Goal: Information Seeking & Learning: Learn about a topic

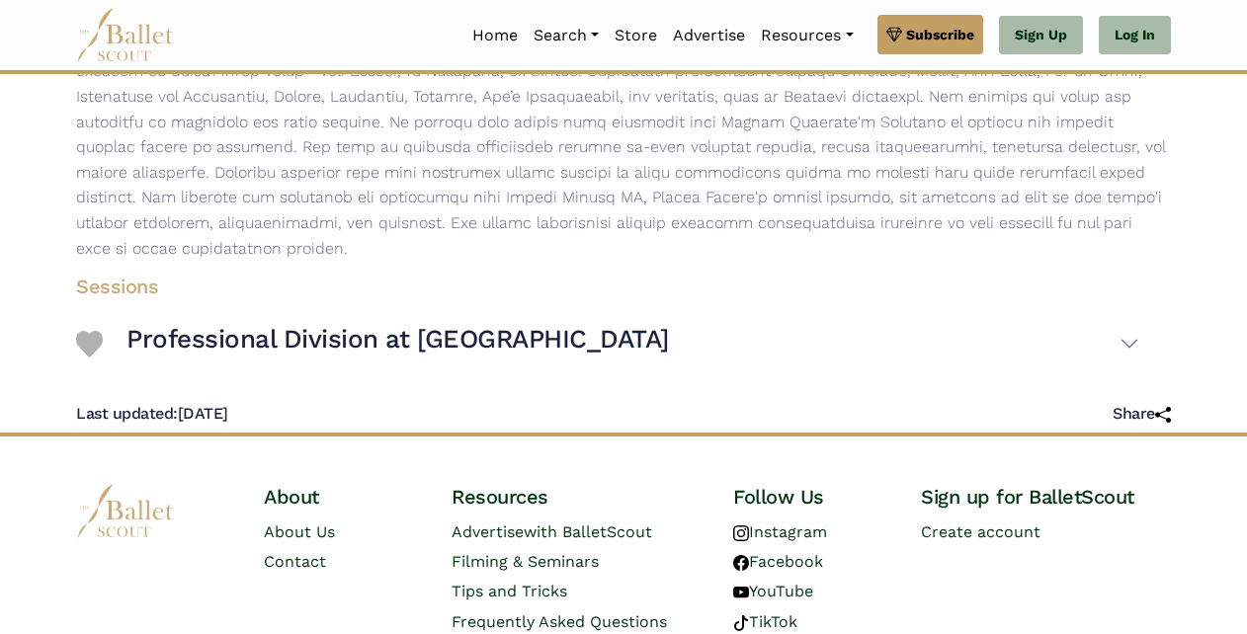
scroll to position [490, 0]
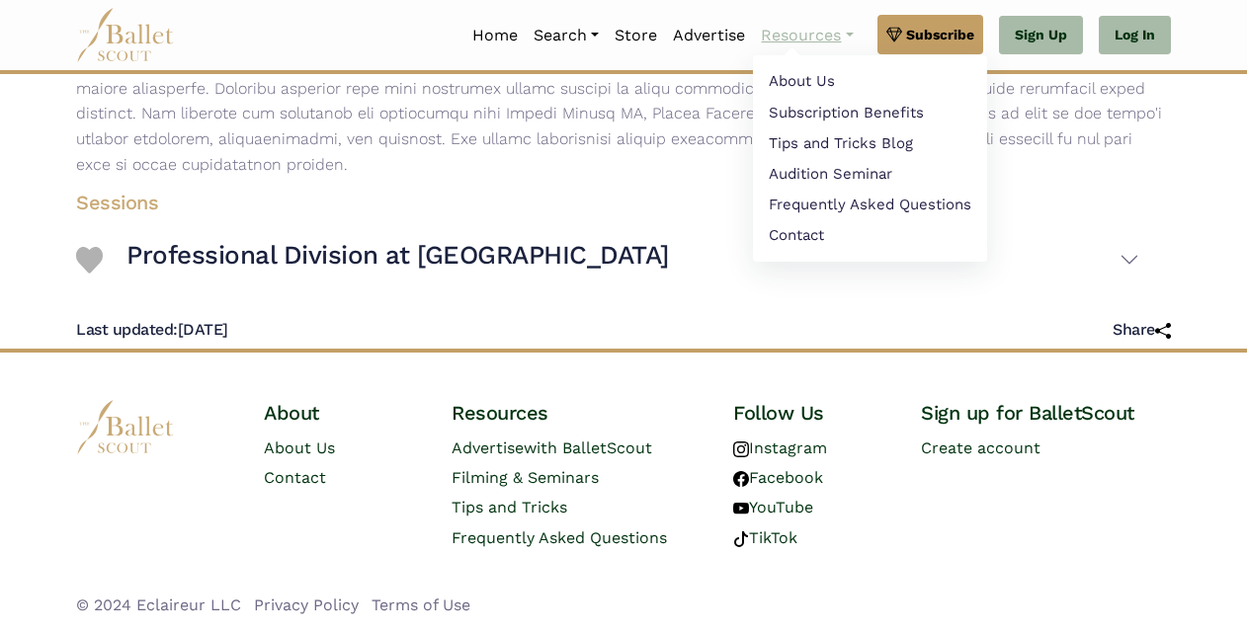
click at [812, 46] on link "Resources" at bounding box center [807, 36] width 108 height 42
click at [823, 90] on link "About Us" at bounding box center [870, 83] width 234 height 31
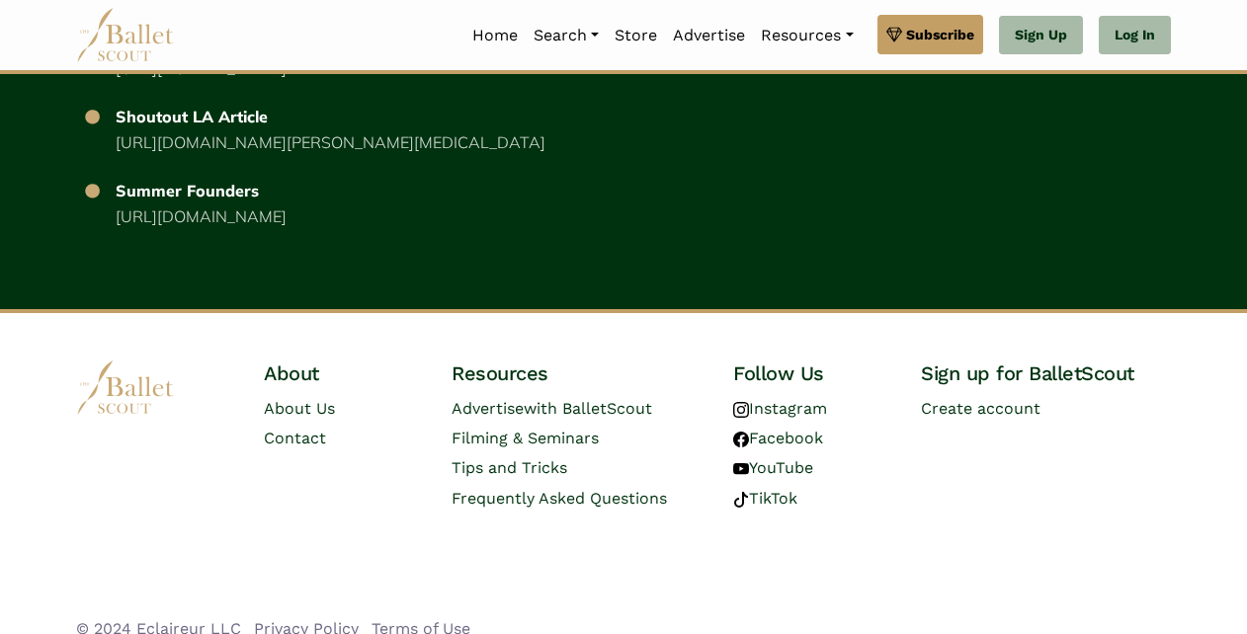
scroll to position [3990, 0]
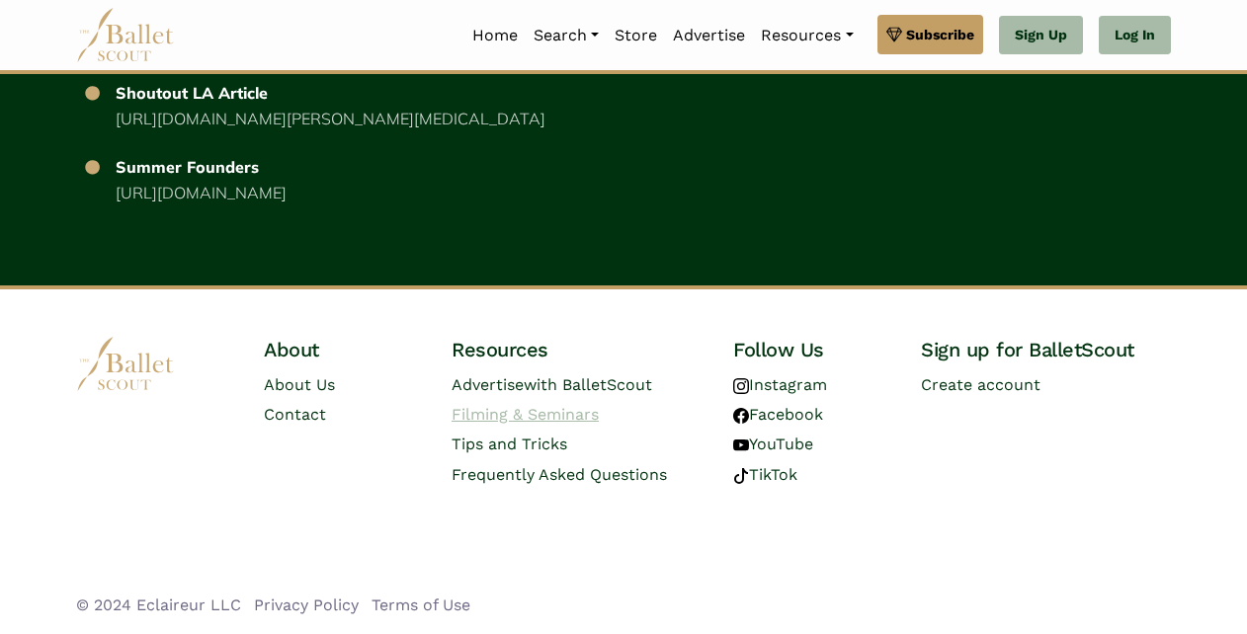
click at [512, 410] on link "Filming & Seminars" at bounding box center [525, 414] width 147 height 19
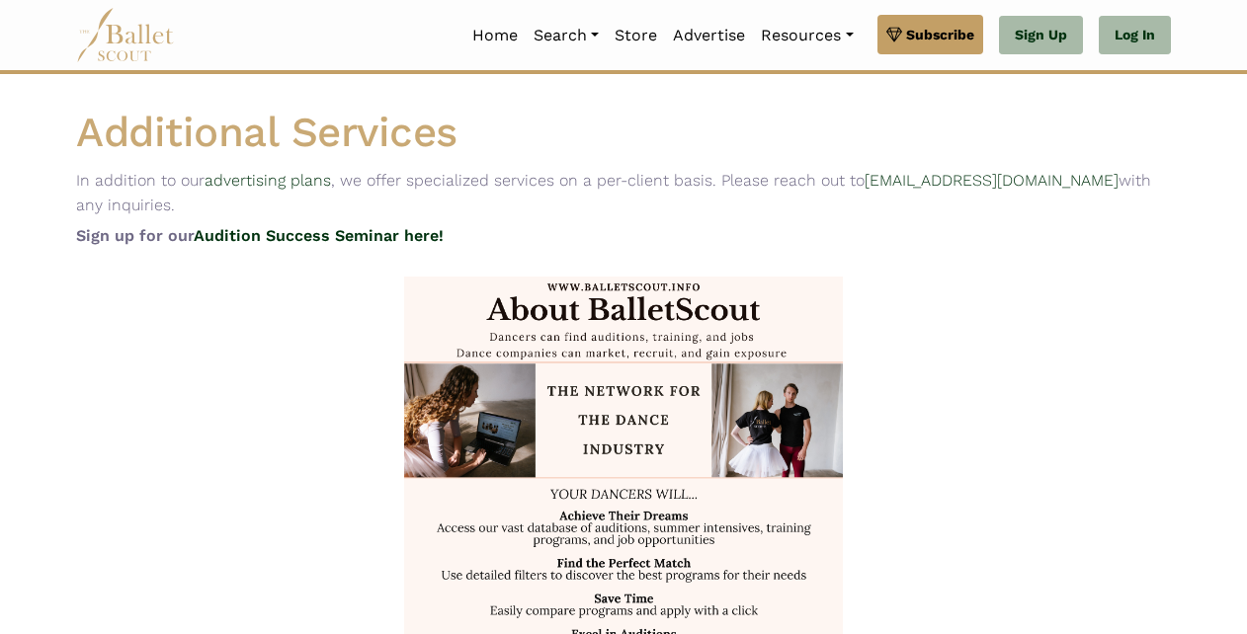
click at [1091, 396] on div at bounding box center [623, 560] width 1126 height 567
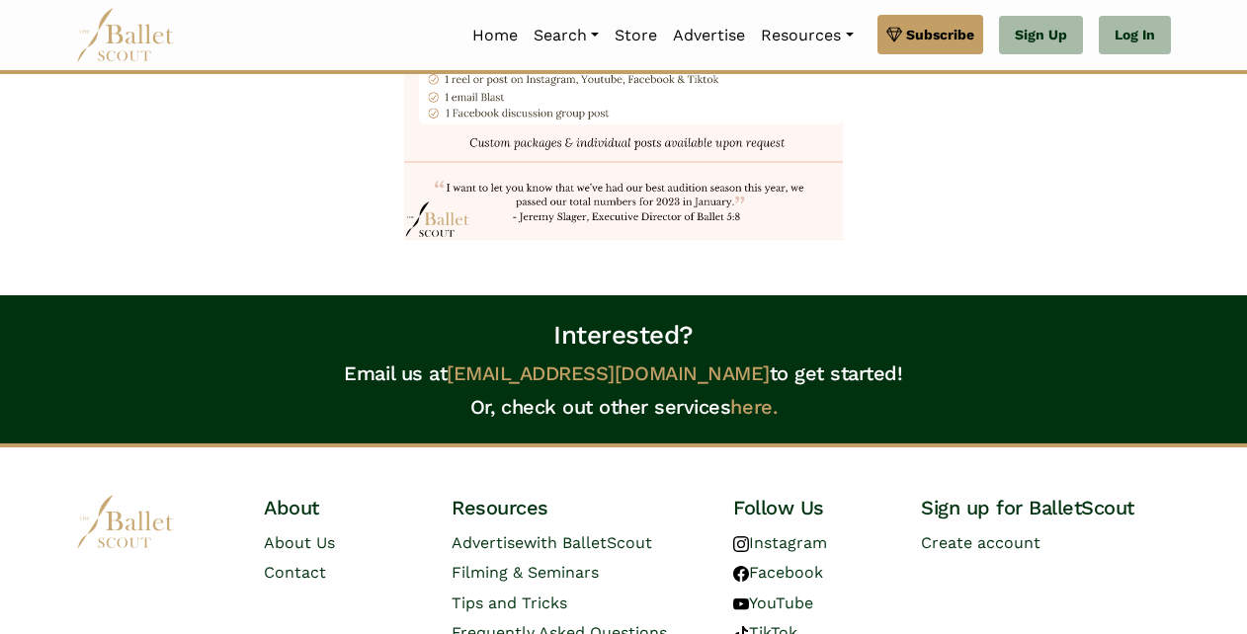
scroll to position [2494, 0]
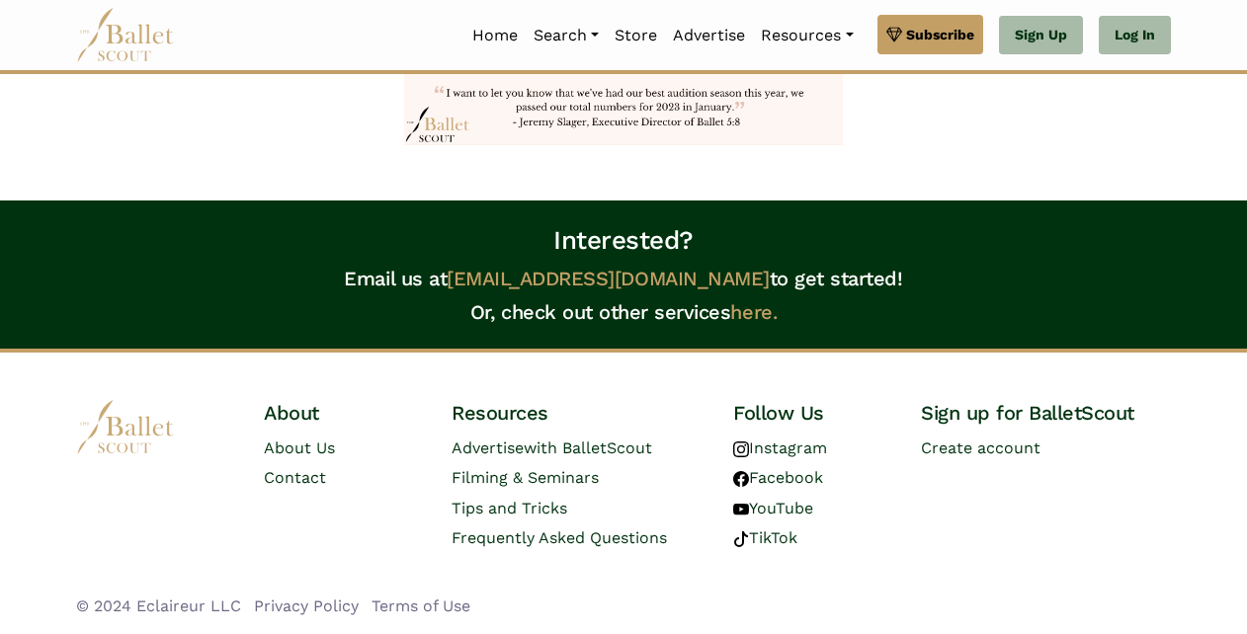
click at [632, 540] on span "Frequently Asked Questions" at bounding box center [559, 538] width 215 height 19
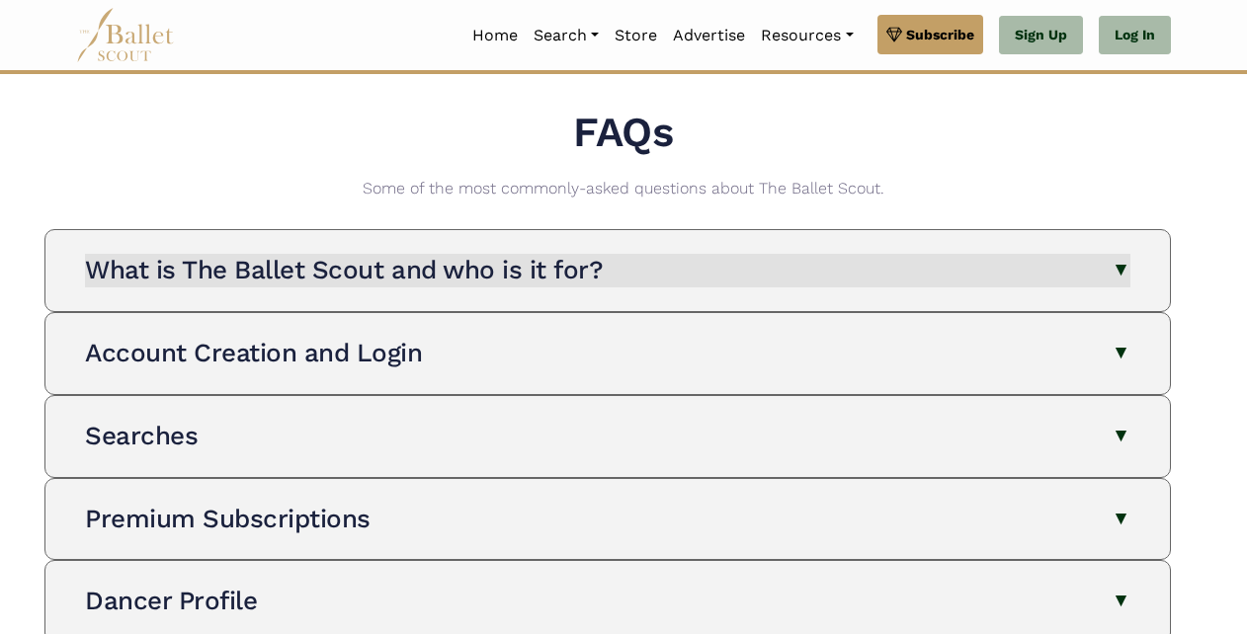
click at [1010, 281] on button "What is The Ballet Scout and who is it for?" at bounding box center [607, 271] width 1045 height 34
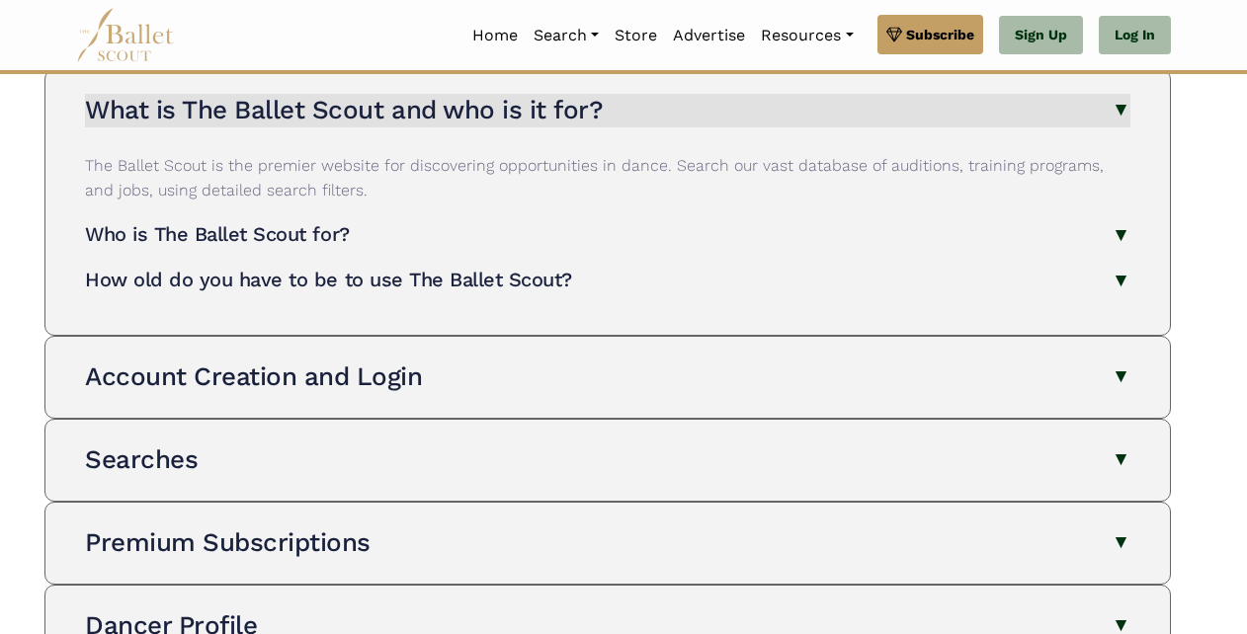
scroll to position [161, 0]
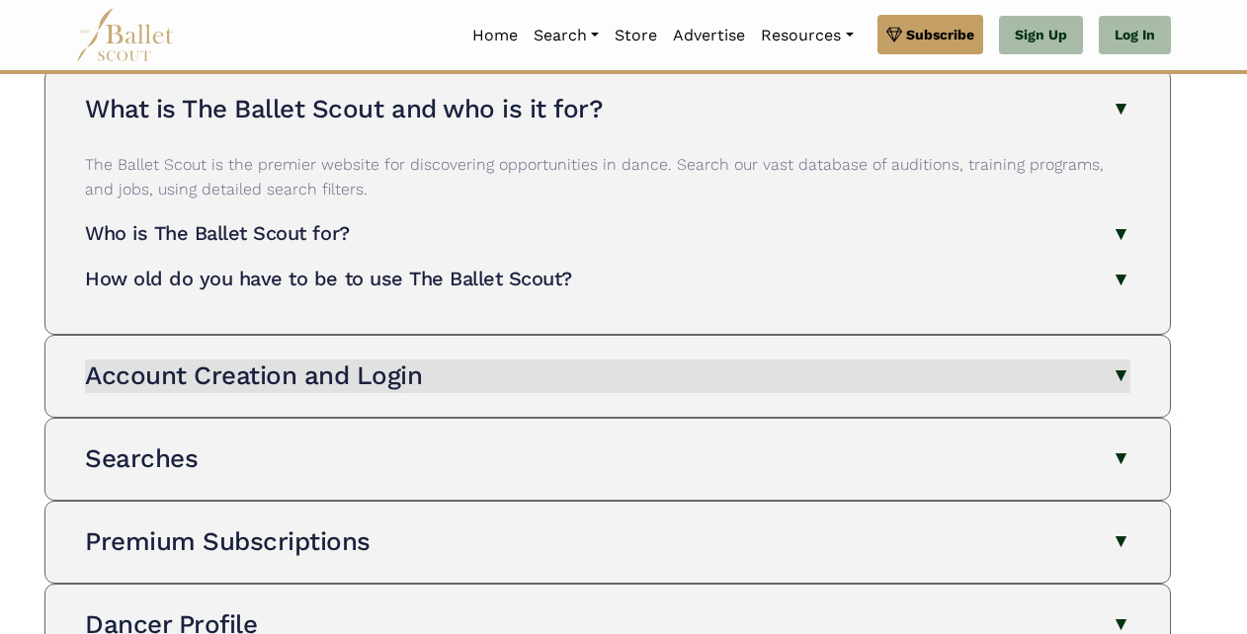
click at [920, 388] on button "Account Creation and Login" at bounding box center [607, 377] width 1045 height 34
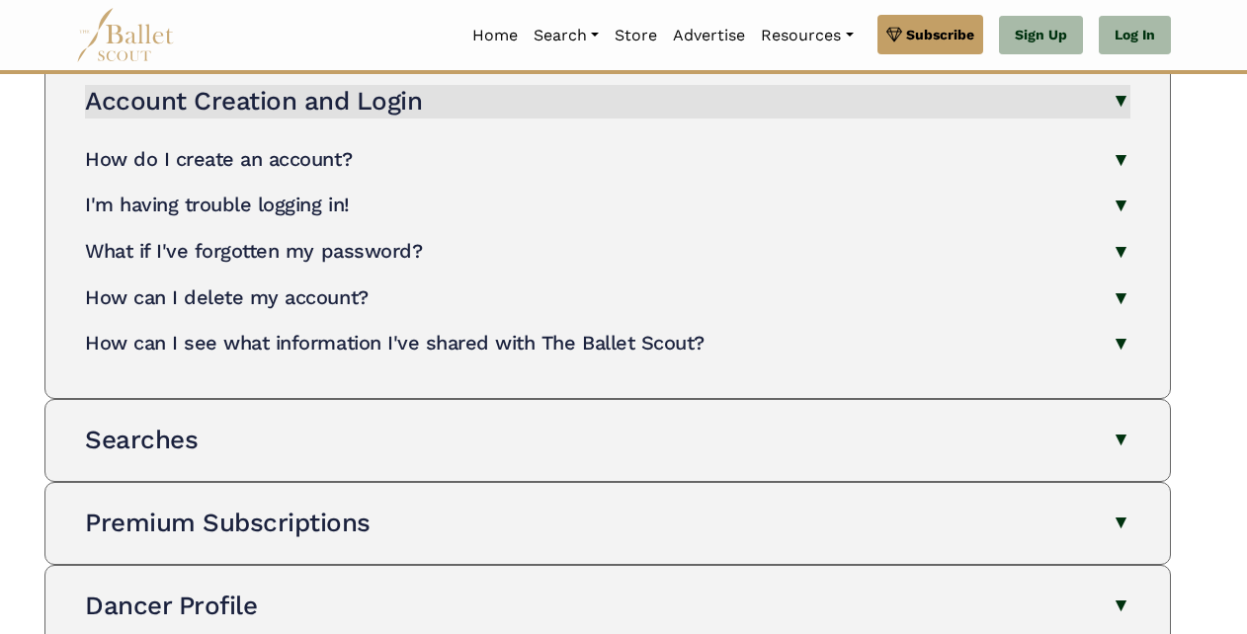
scroll to position [438, 0]
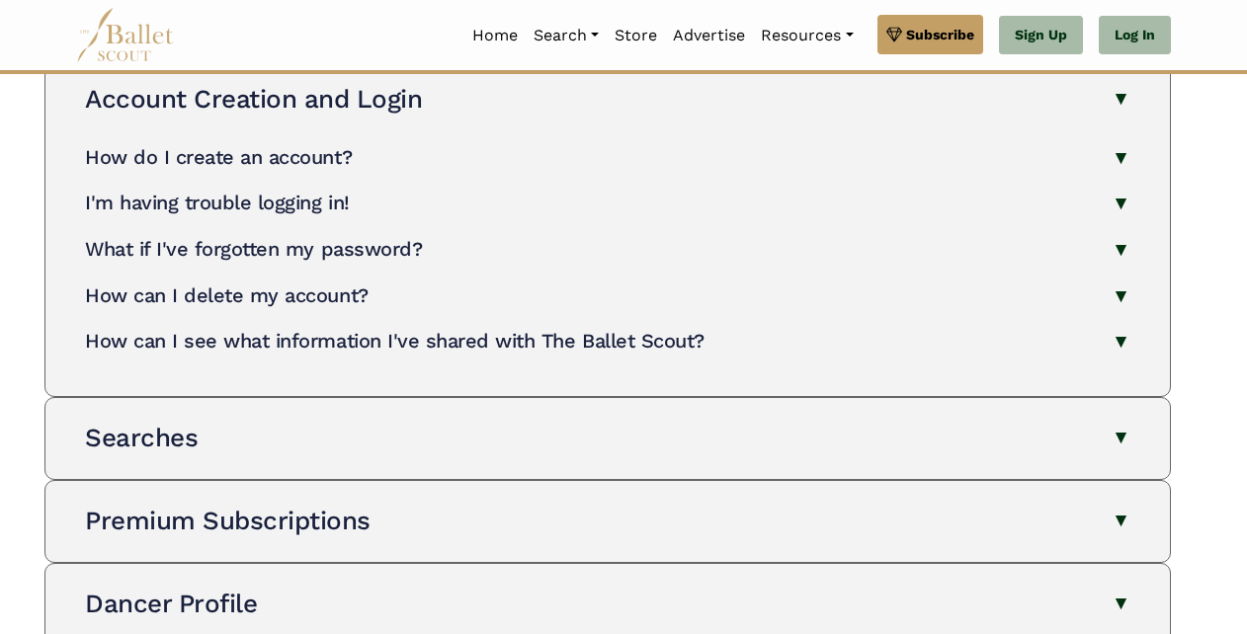
click at [882, 473] on div "Searches The Ballet Scout has 4 searches: Organizations , Programs , Auditions …" at bounding box center [607, 438] width 1093 height 81
click at [892, 450] on button "Searches" at bounding box center [607, 439] width 1045 height 34
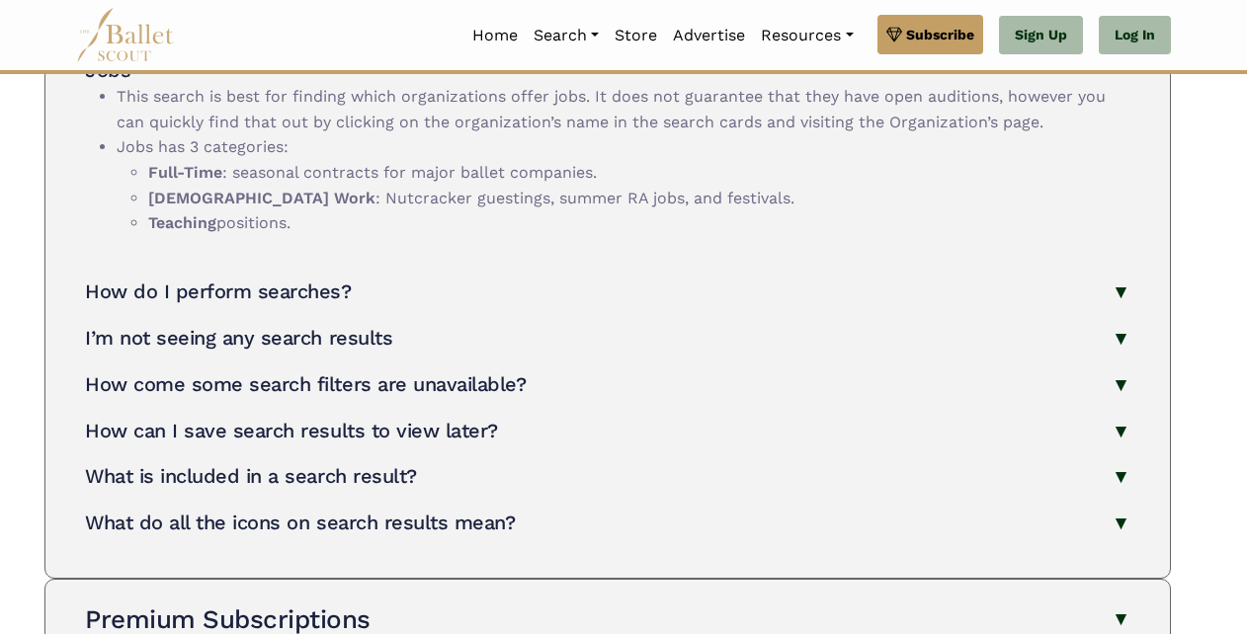
scroll to position [1441, 0]
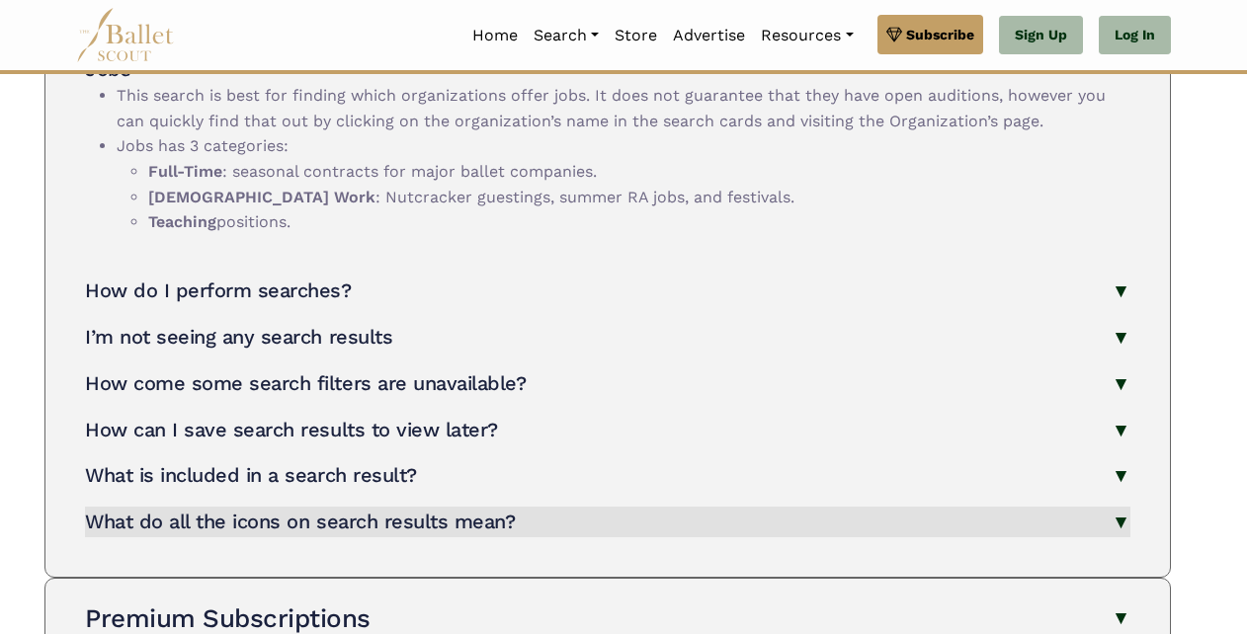
click at [535, 507] on button "What do all the icons on search results mean?" at bounding box center [607, 522] width 1045 height 31
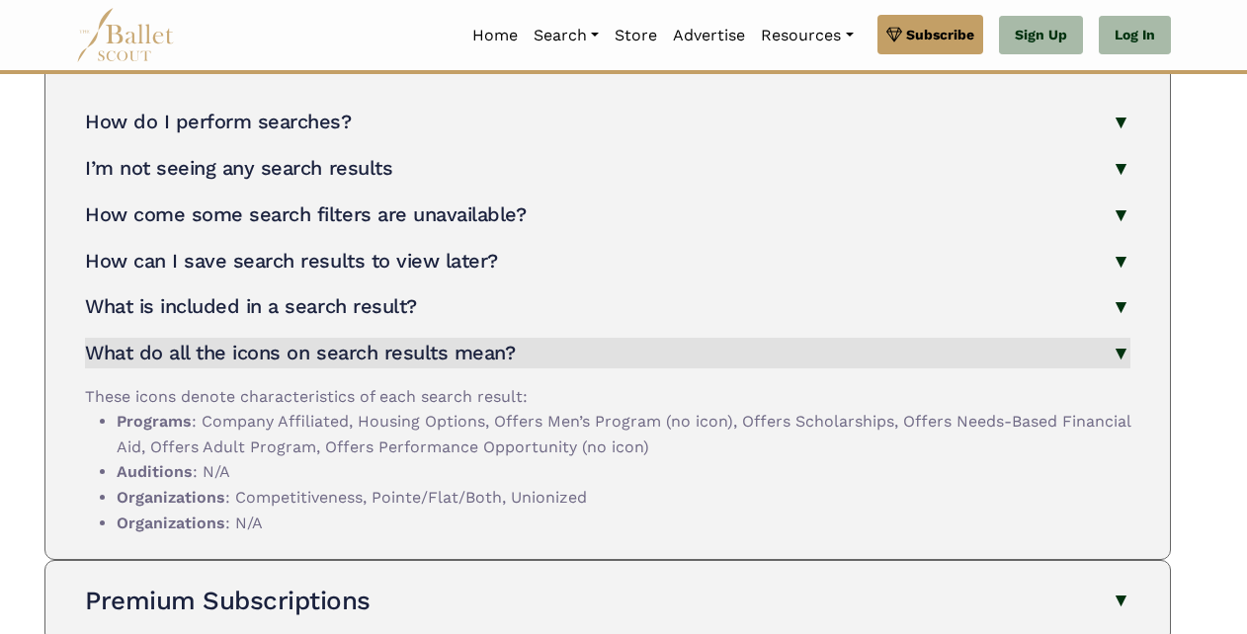
scroll to position [1613, 0]
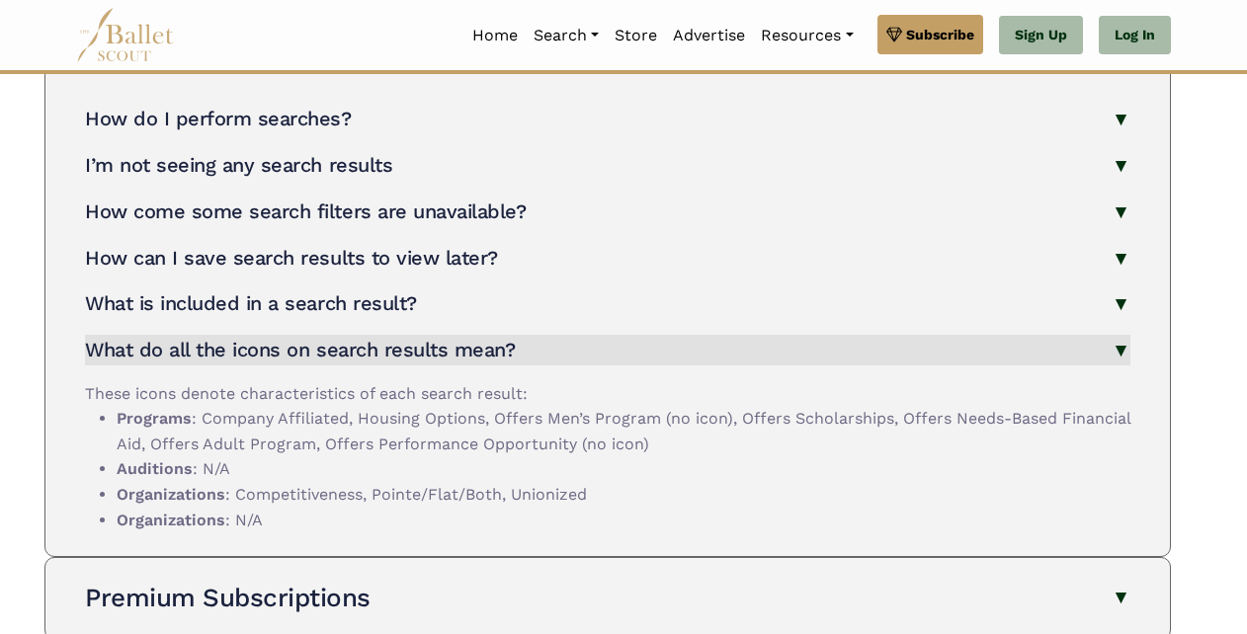
click at [552, 289] on button "What is included in a search result?" at bounding box center [607, 304] width 1045 height 31
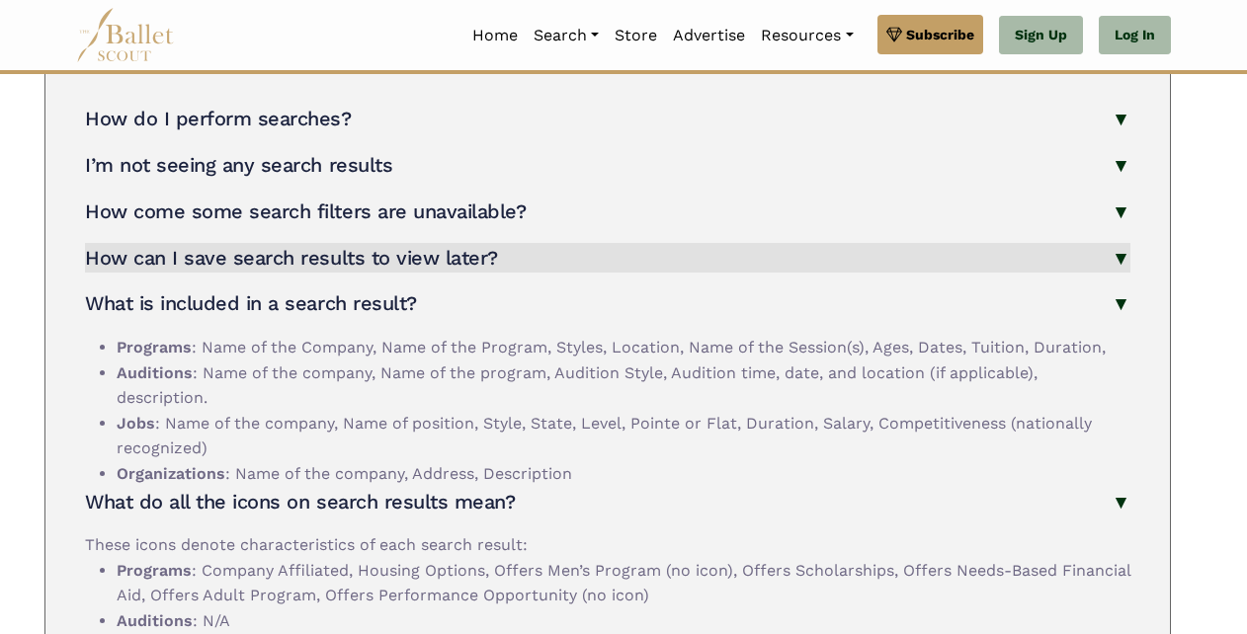
click at [718, 243] on button "How can I save search results to view later?" at bounding box center [607, 258] width 1045 height 31
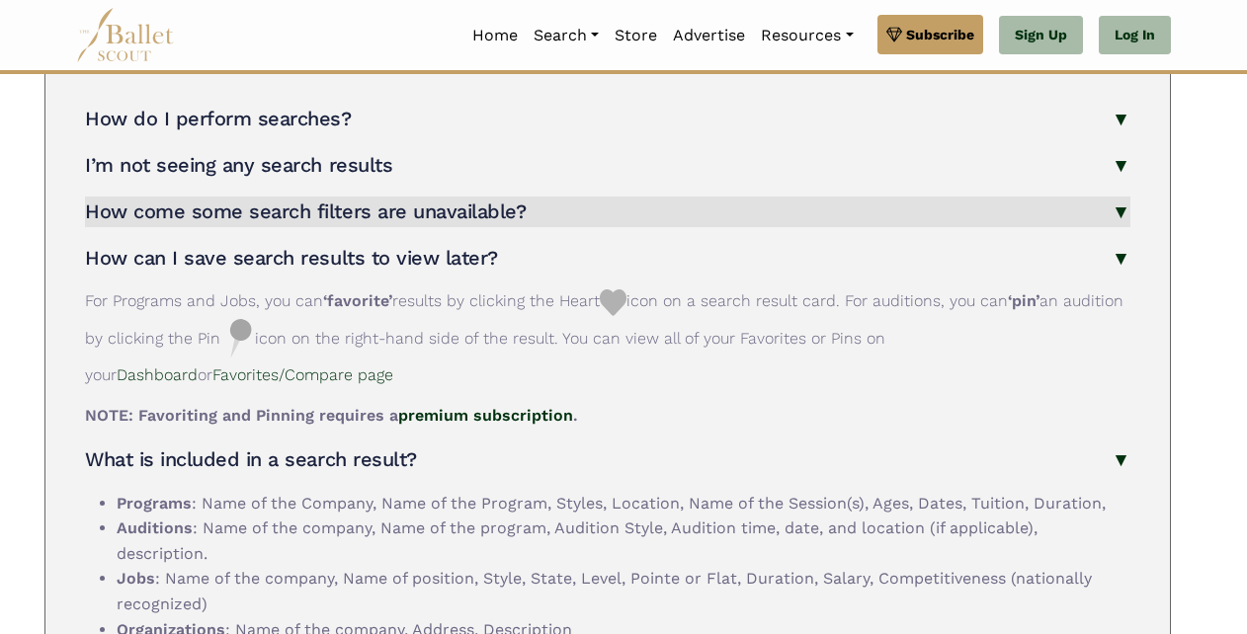
click at [789, 197] on button "How come some search filters are unavailable?" at bounding box center [607, 212] width 1045 height 31
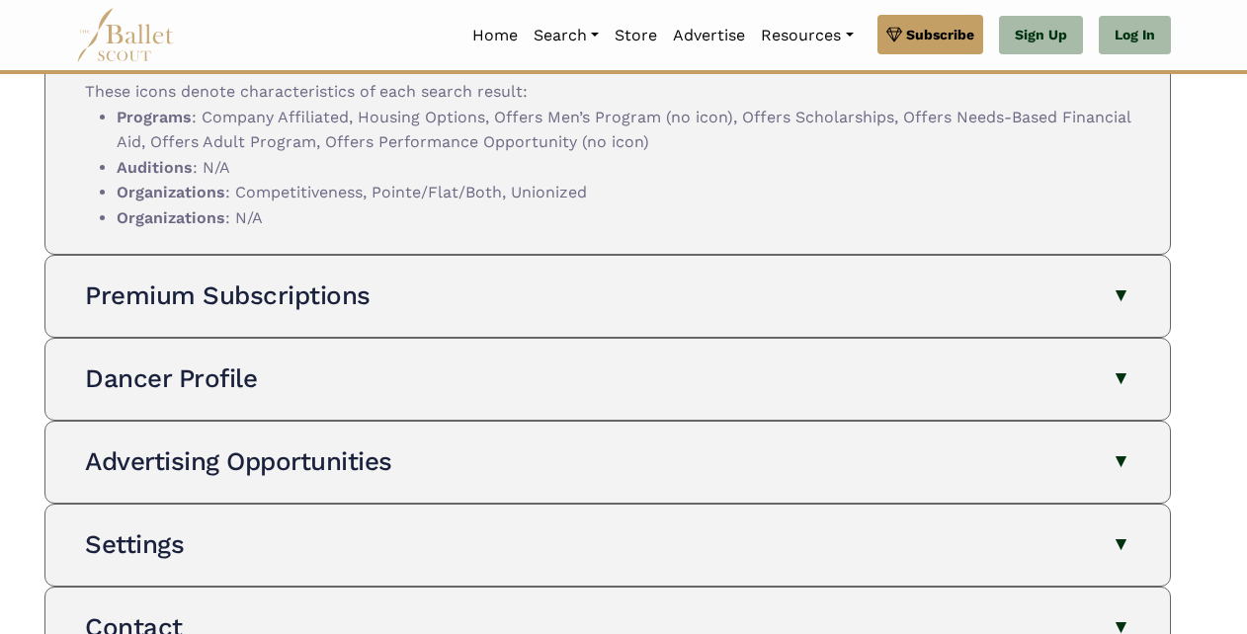
scroll to position [2354, 0]
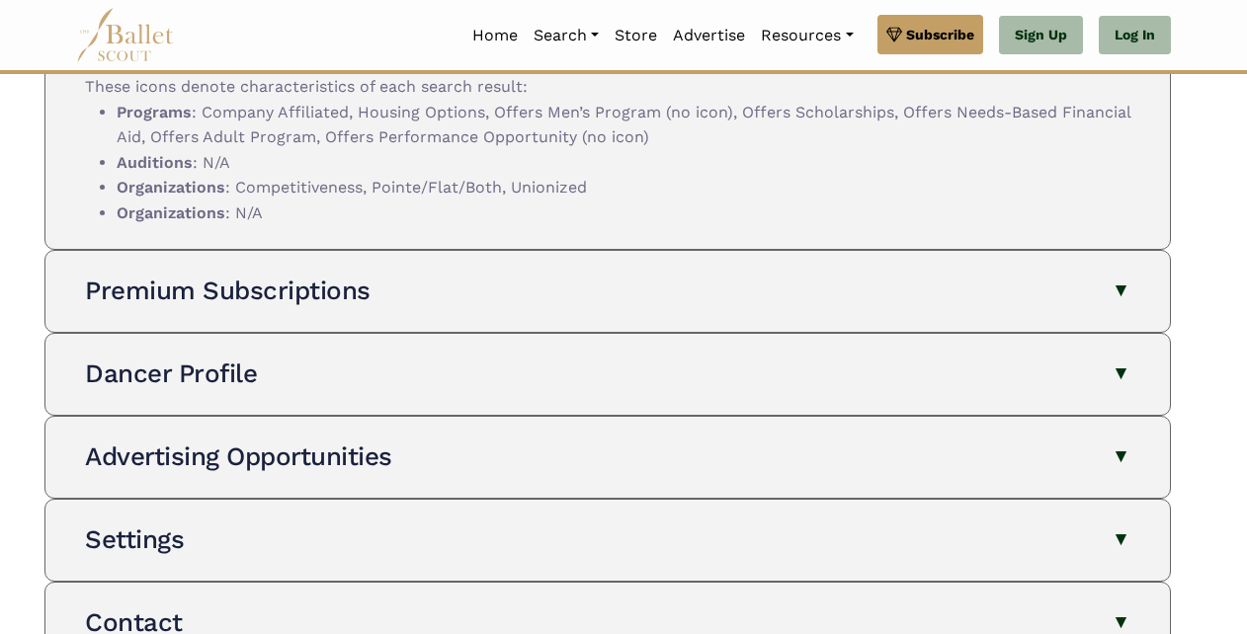
click at [790, 275] on button "Premium Subscriptions" at bounding box center [607, 292] width 1045 height 34
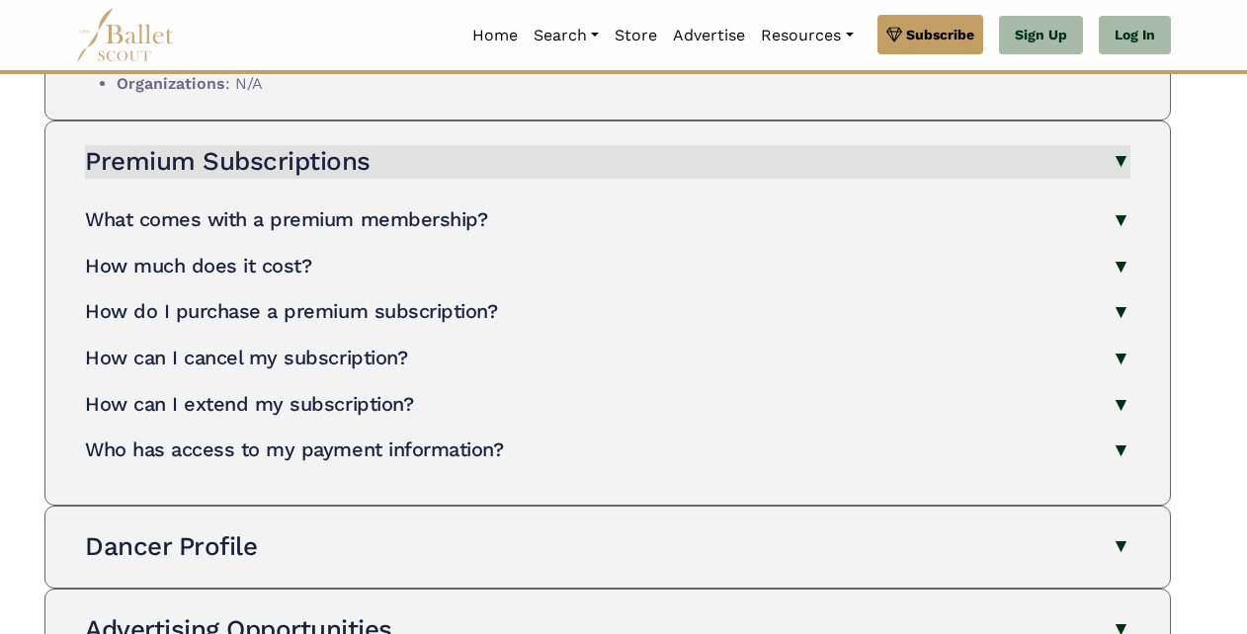
scroll to position [2485, 0]
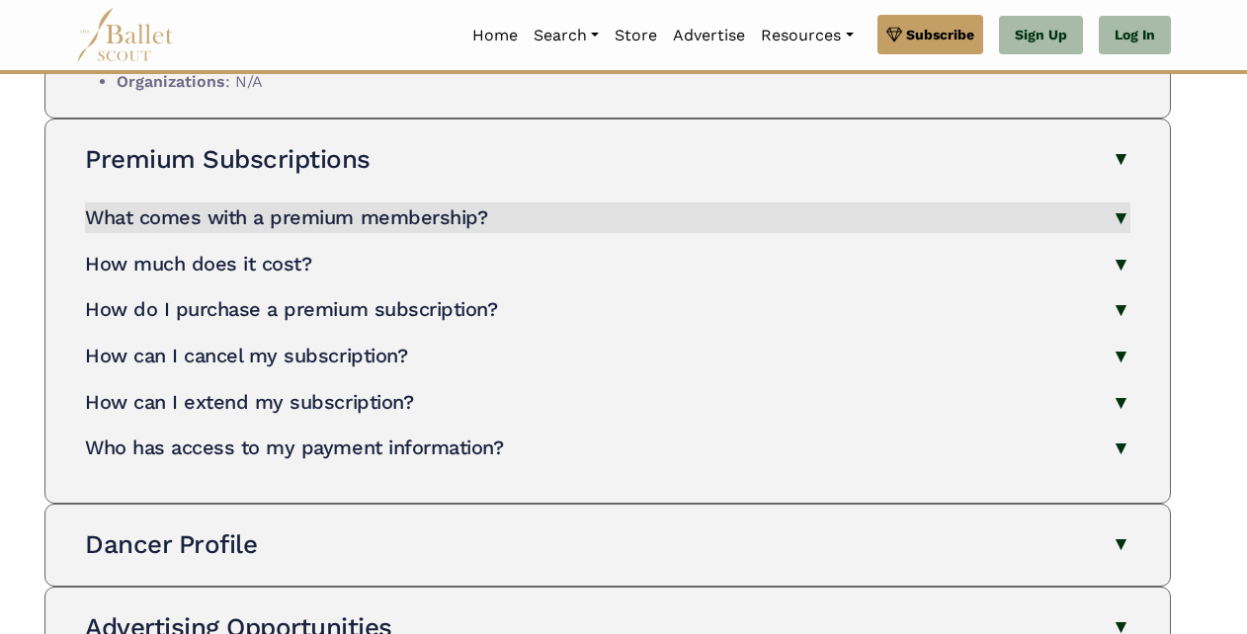
click at [606, 203] on button "What comes with a premium membership?" at bounding box center [607, 218] width 1045 height 31
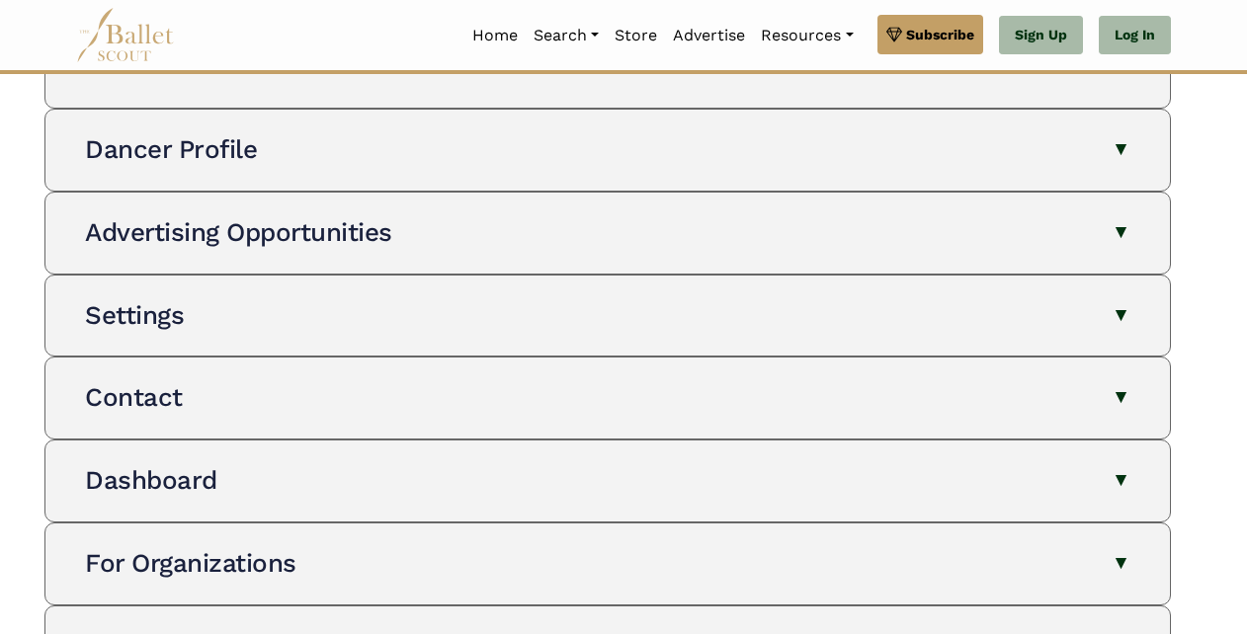
scroll to position [3114, 0]
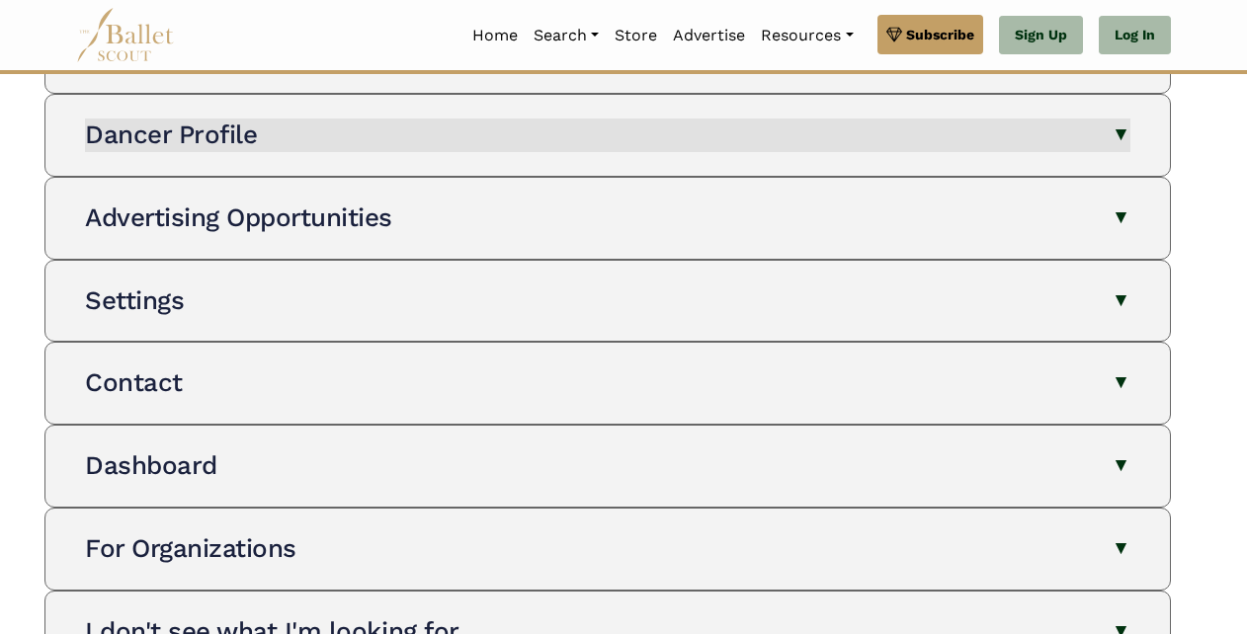
click at [780, 122] on button "Dancer Profile" at bounding box center [607, 136] width 1045 height 34
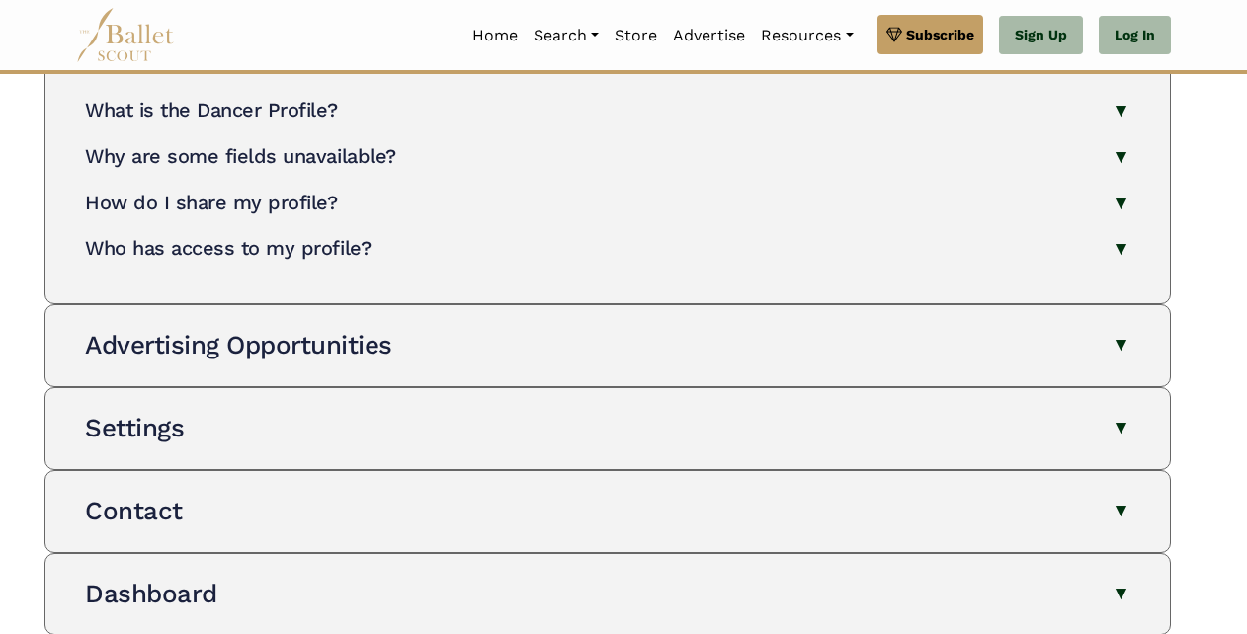
scroll to position [3201, 0]
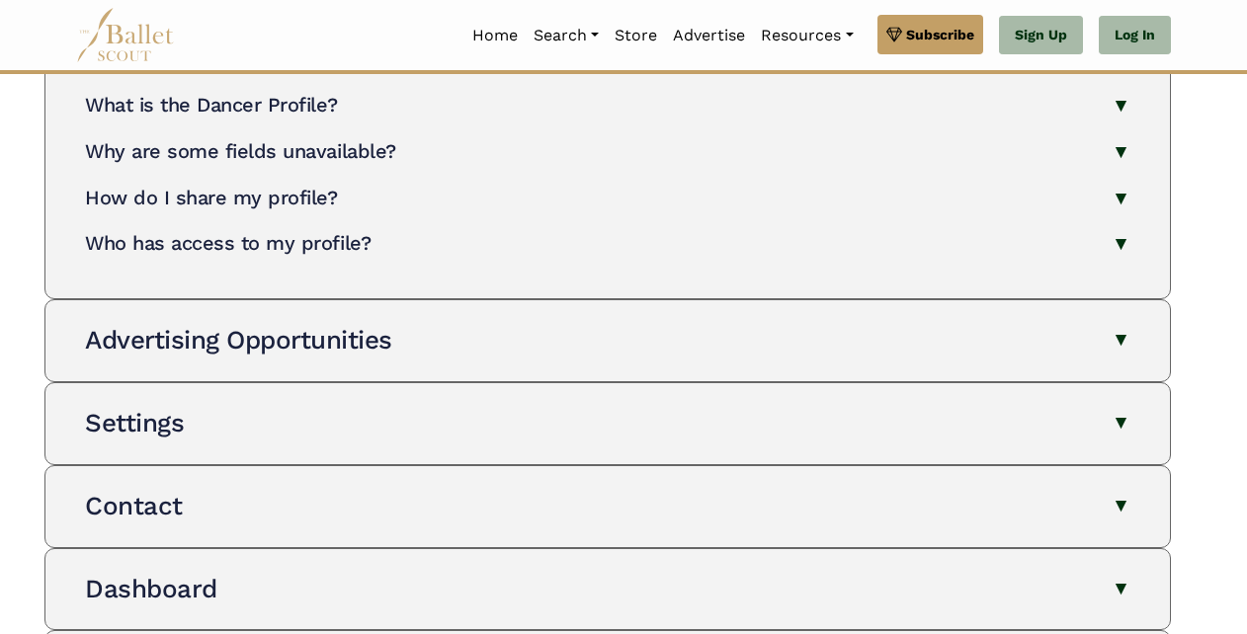
click at [659, 324] on button "Advertising Opportunities" at bounding box center [607, 341] width 1045 height 34
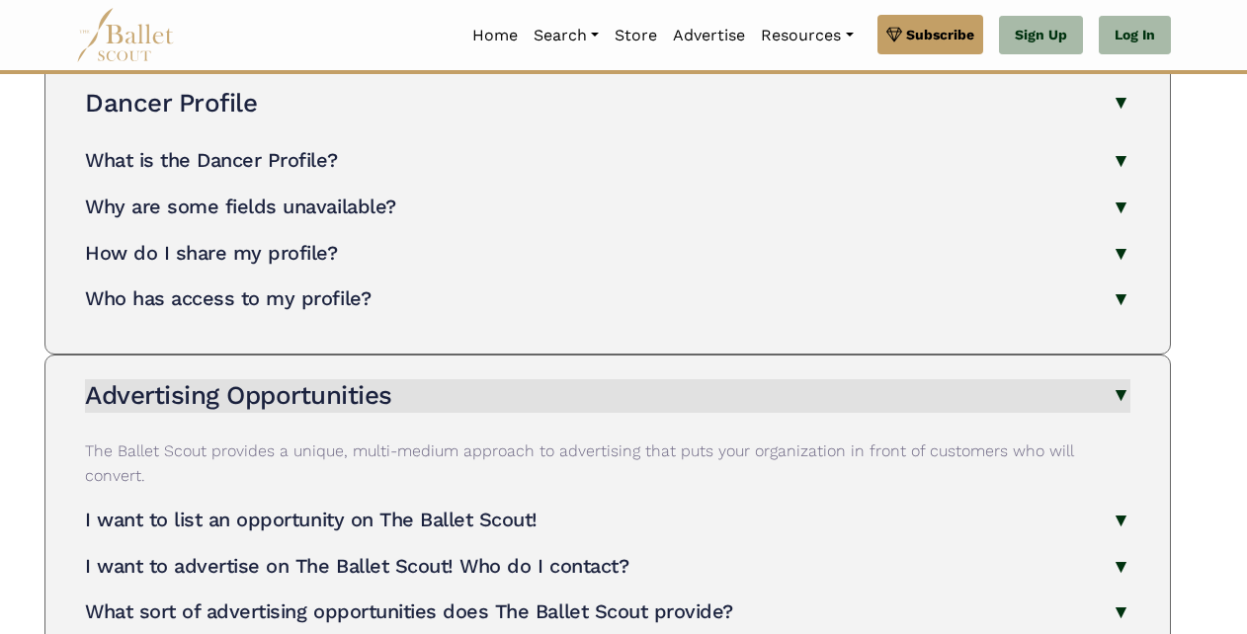
scroll to position [3101, 0]
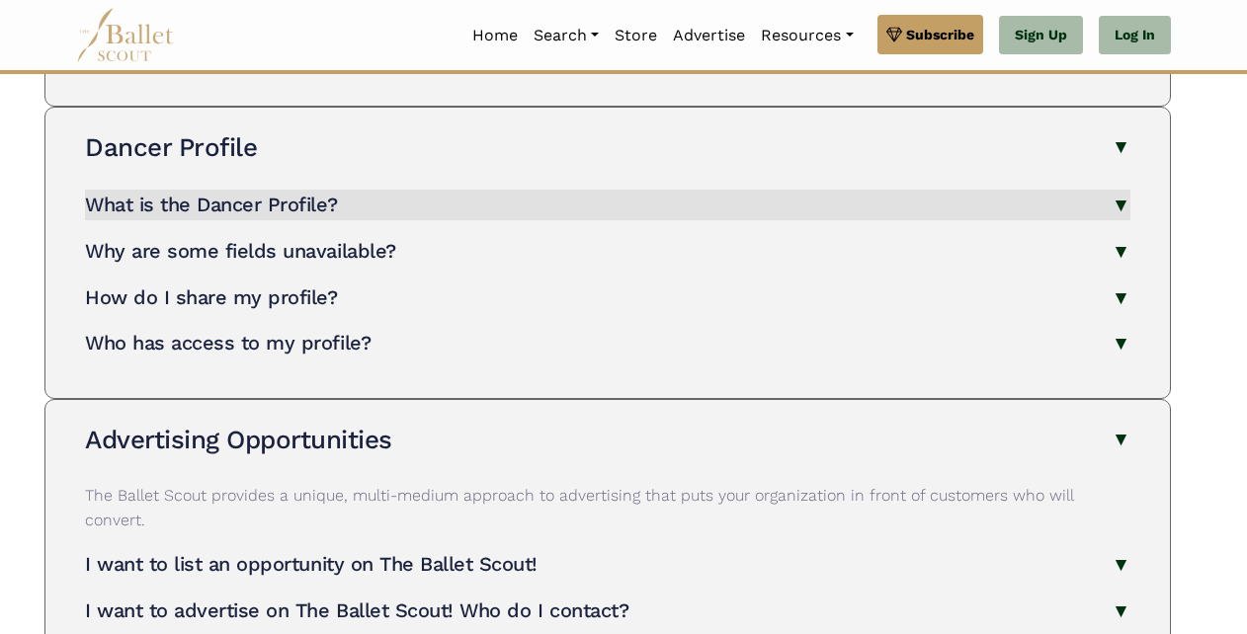
click at [481, 190] on button "What is the Dancer Profile?" at bounding box center [607, 205] width 1045 height 31
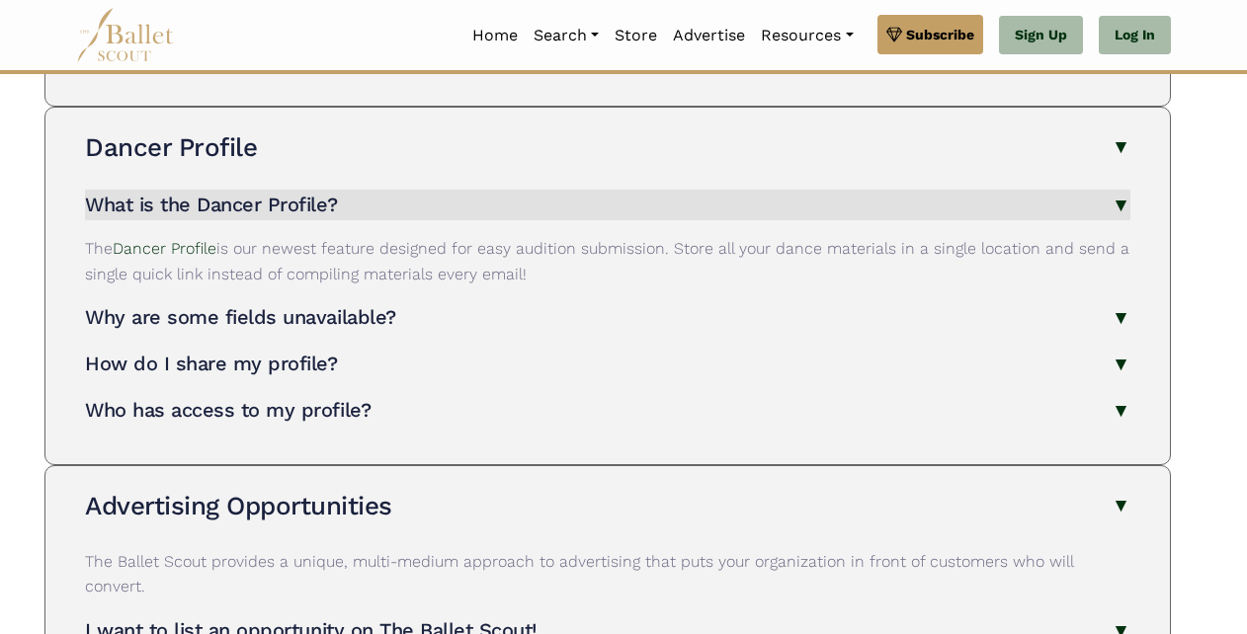
click at [504, 302] on button "Why are some fields unavailable?" at bounding box center [607, 317] width 1045 height 31
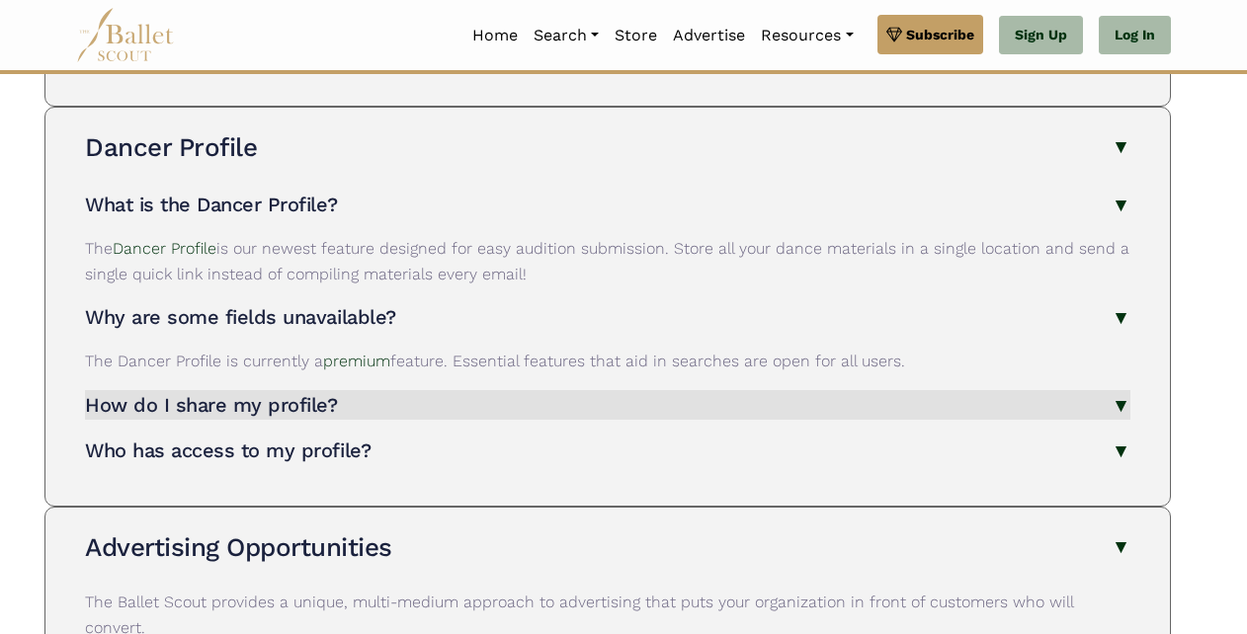
click at [446, 390] on button "How do I share my profile?" at bounding box center [607, 405] width 1045 height 31
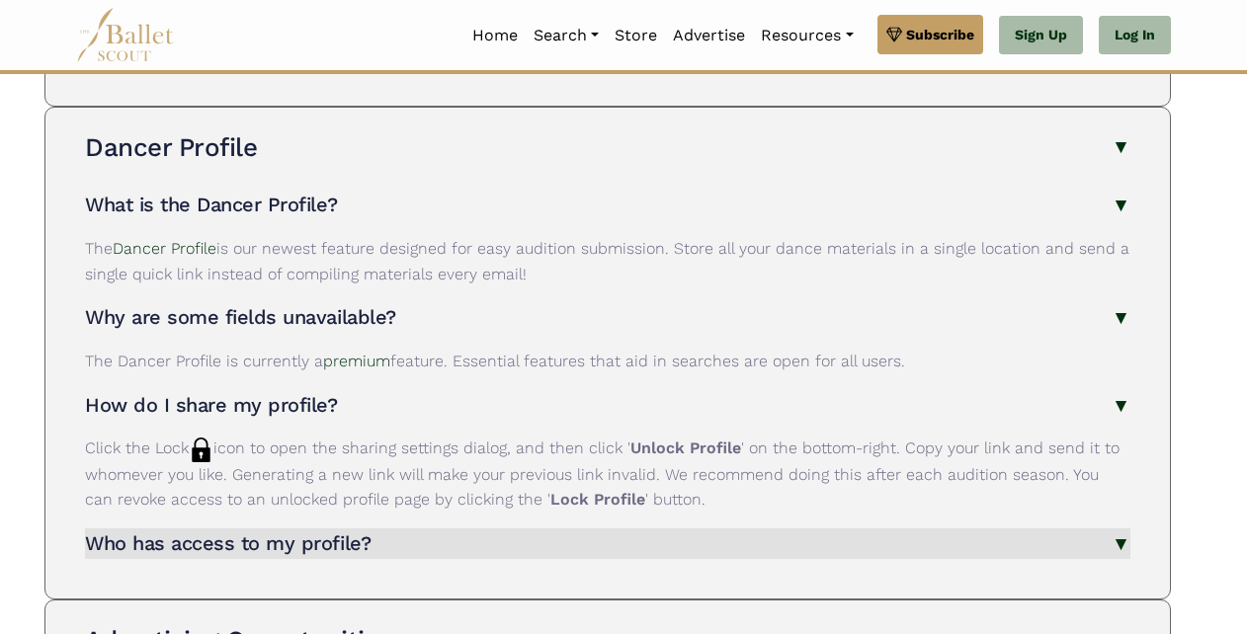
click at [397, 534] on button "Who has access to my profile?" at bounding box center [607, 544] width 1045 height 31
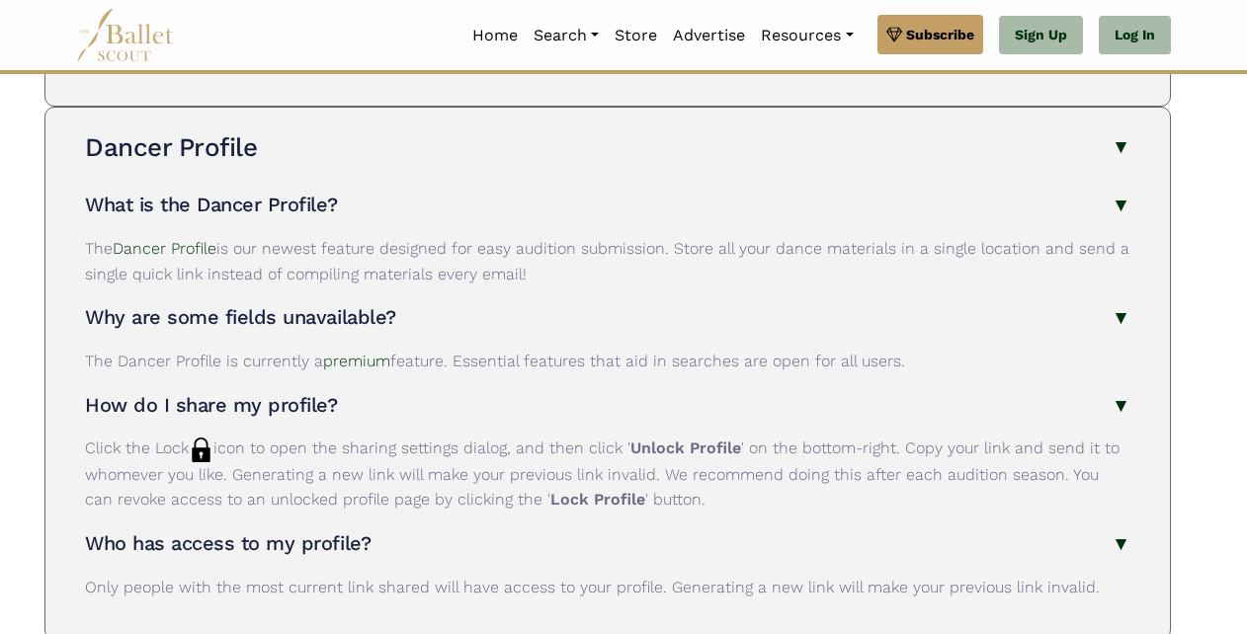
click at [419, 607] on div "Dancer Profile What is the Dancer Profile? The Dancer Profile is our newest fea…" at bounding box center [607, 374] width 1093 height 532
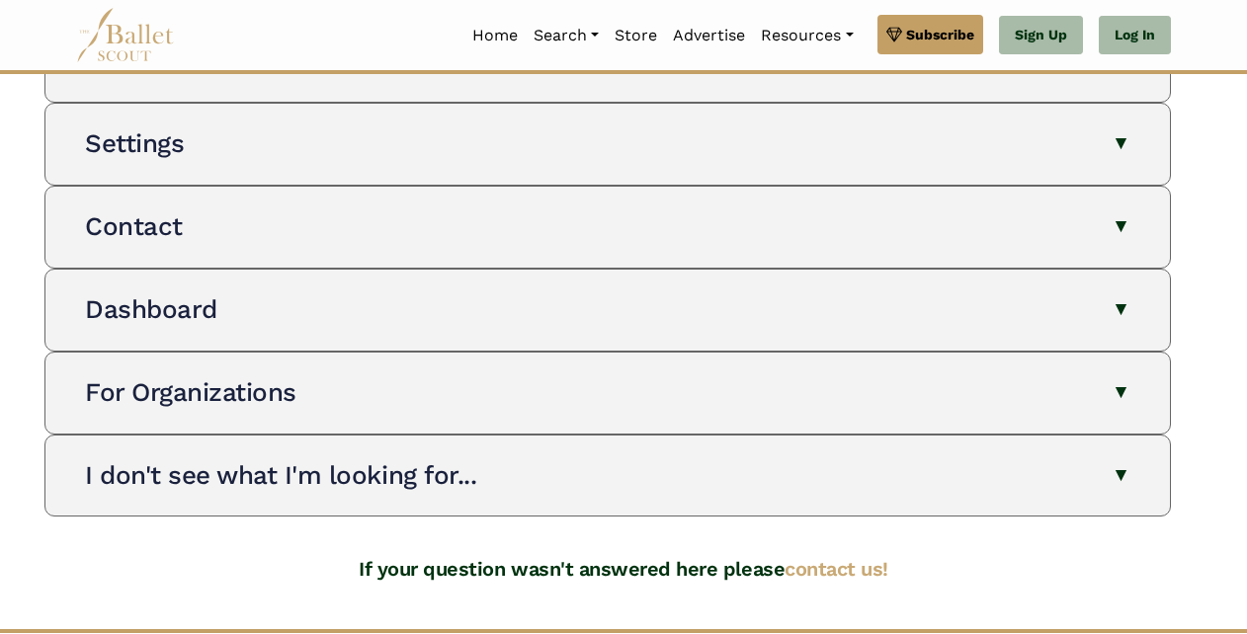
click at [481, 376] on button "For Organizations" at bounding box center [607, 393] width 1045 height 34
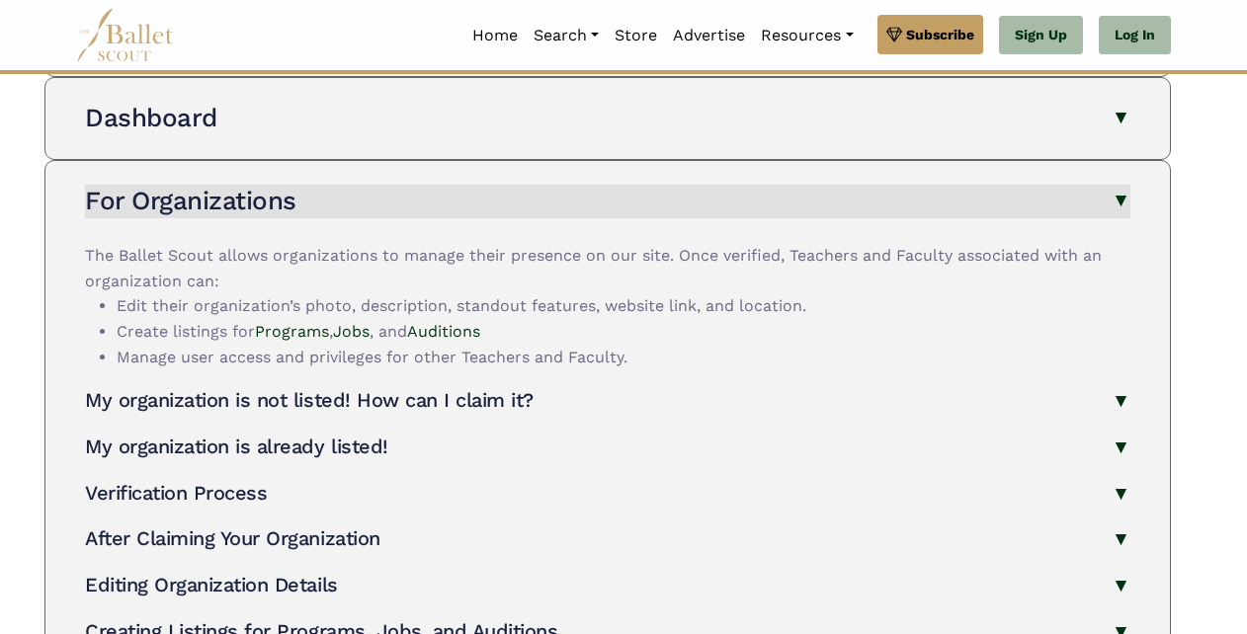
click at [431, 570] on button "Editing Organization Details" at bounding box center [607, 585] width 1045 height 31
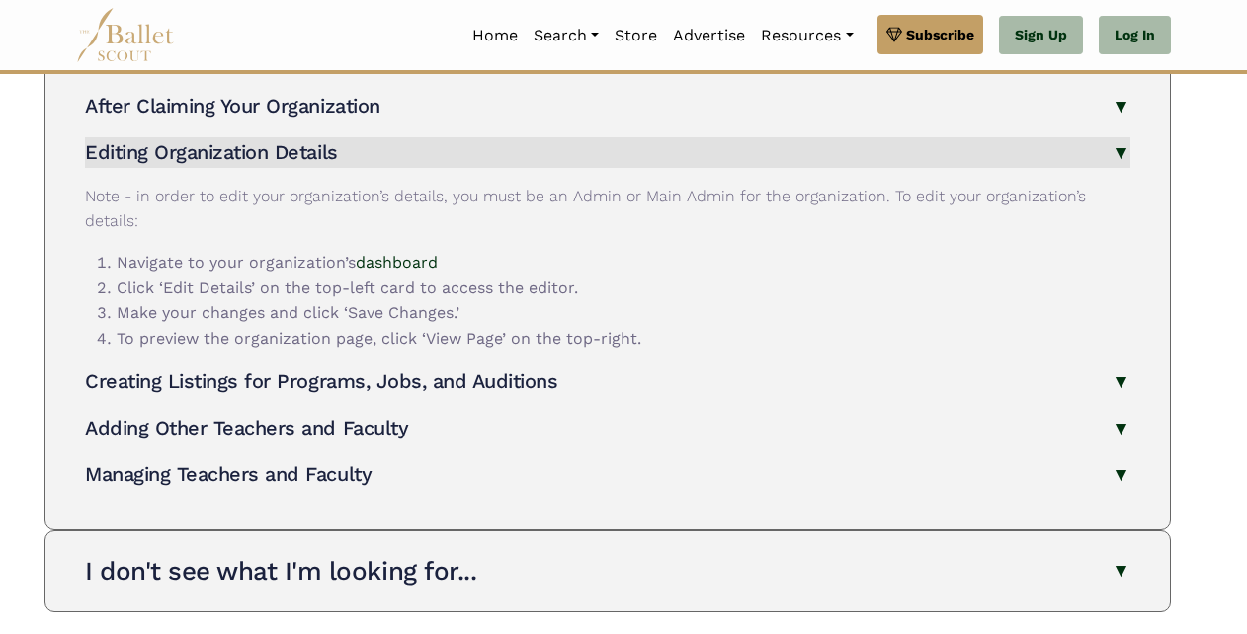
scroll to position [4674, 0]
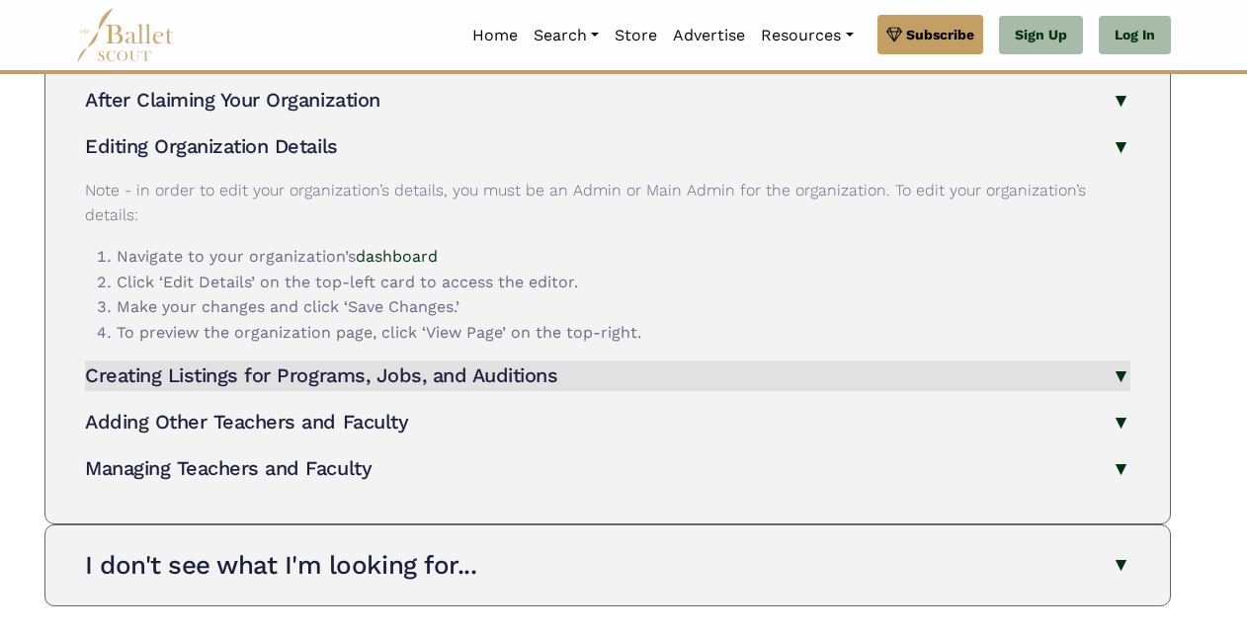
click at [442, 364] on h4 "Creating Listings for Programs, Jobs, and Auditions" at bounding box center [321, 376] width 473 height 24
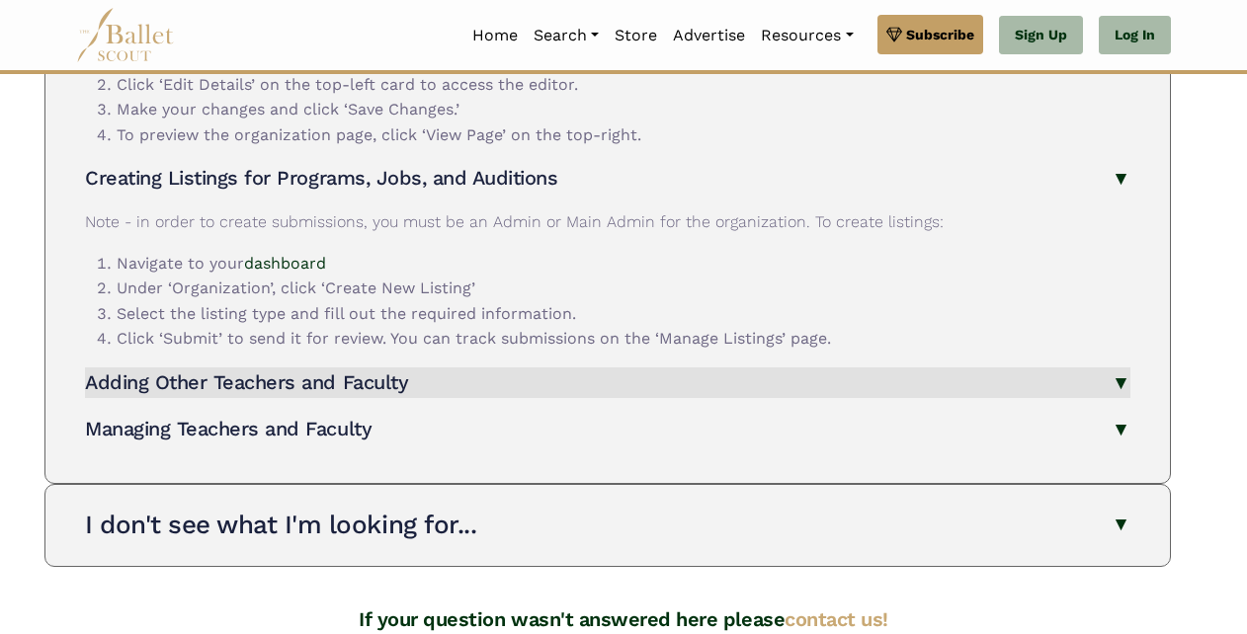
click at [444, 368] on button "Adding Other Teachers and Faculty" at bounding box center [607, 383] width 1045 height 31
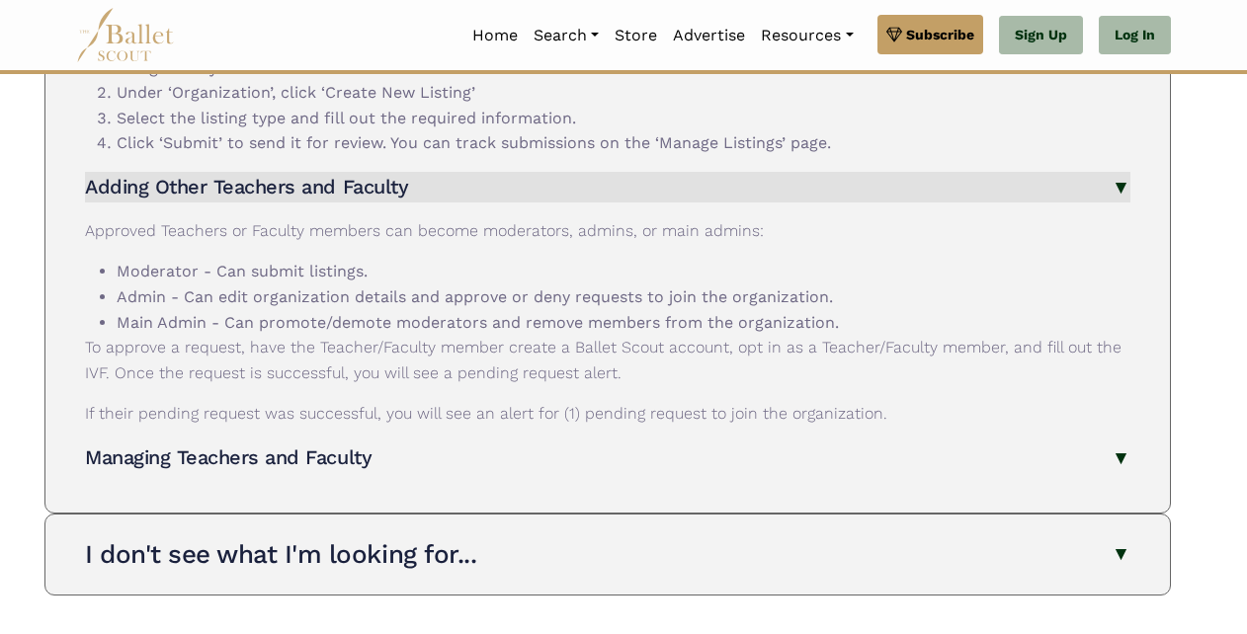
scroll to position [5069, 0]
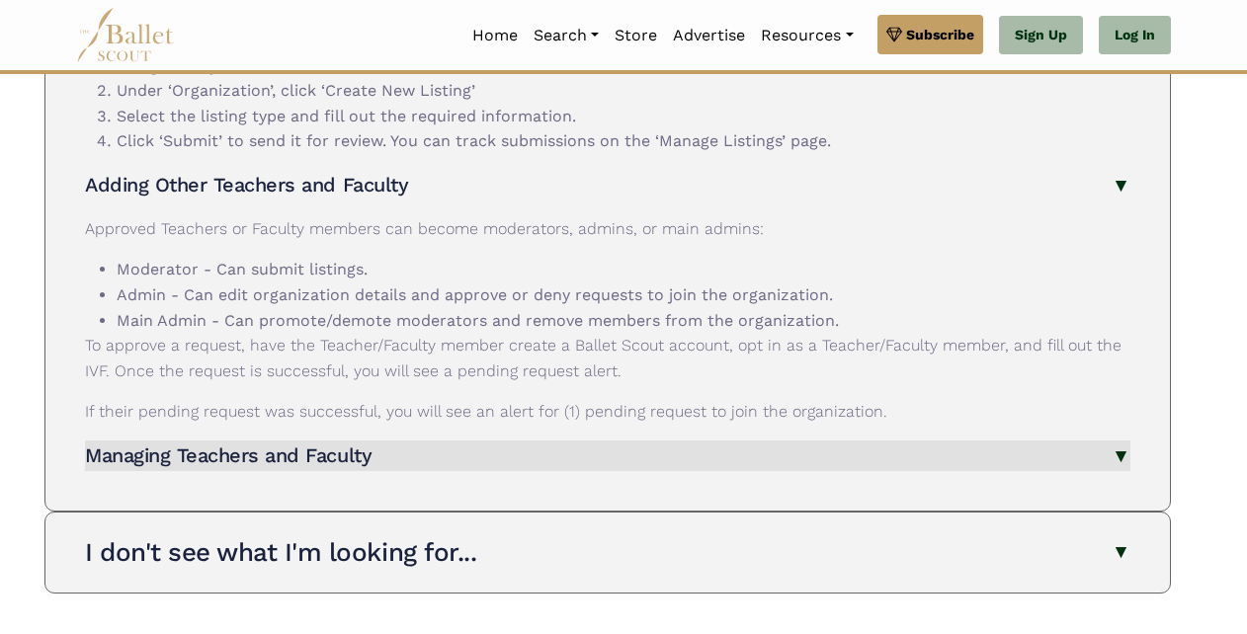
click at [416, 441] on button "Managing Teachers and Faculty" at bounding box center [607, 456] width 1045 height 31
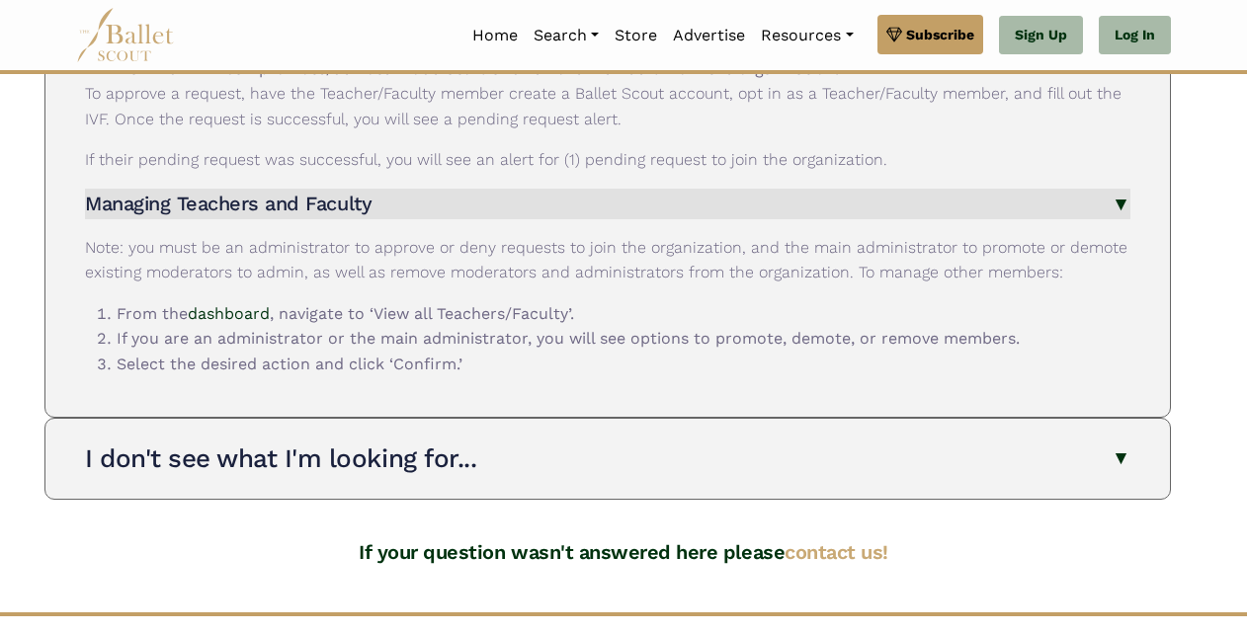
scroll to position [5322, 0]
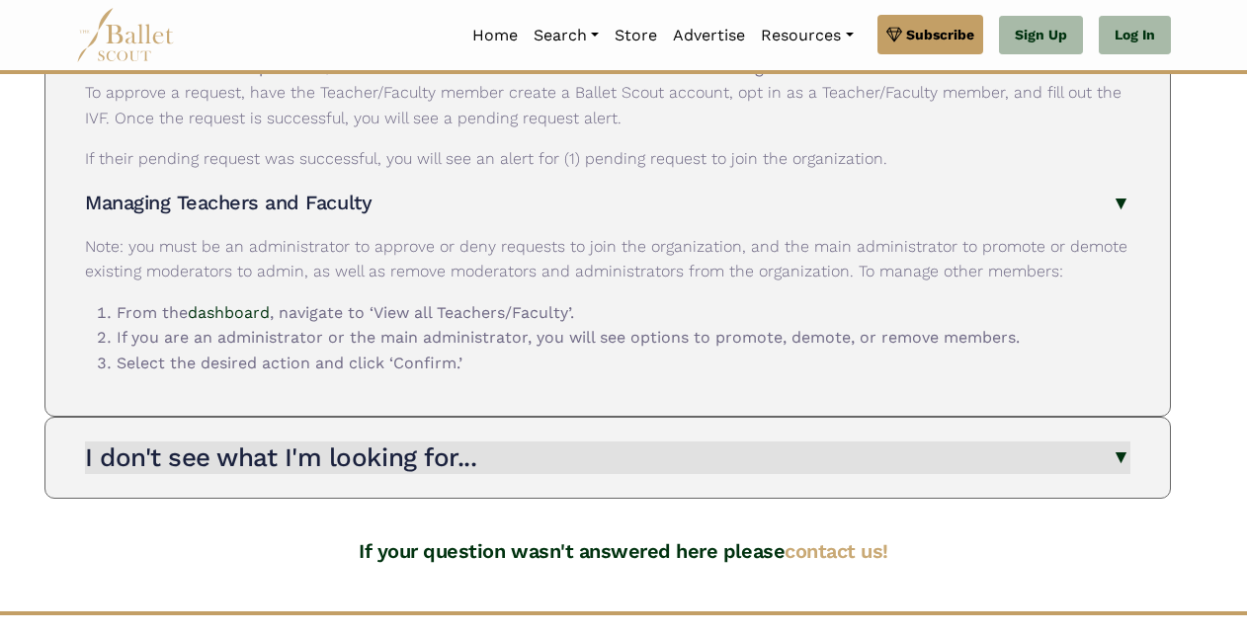
click at [475, 443] on h3 "I don't see what I'm looking for..." at bounding box center [280, 458] width 391 height 30
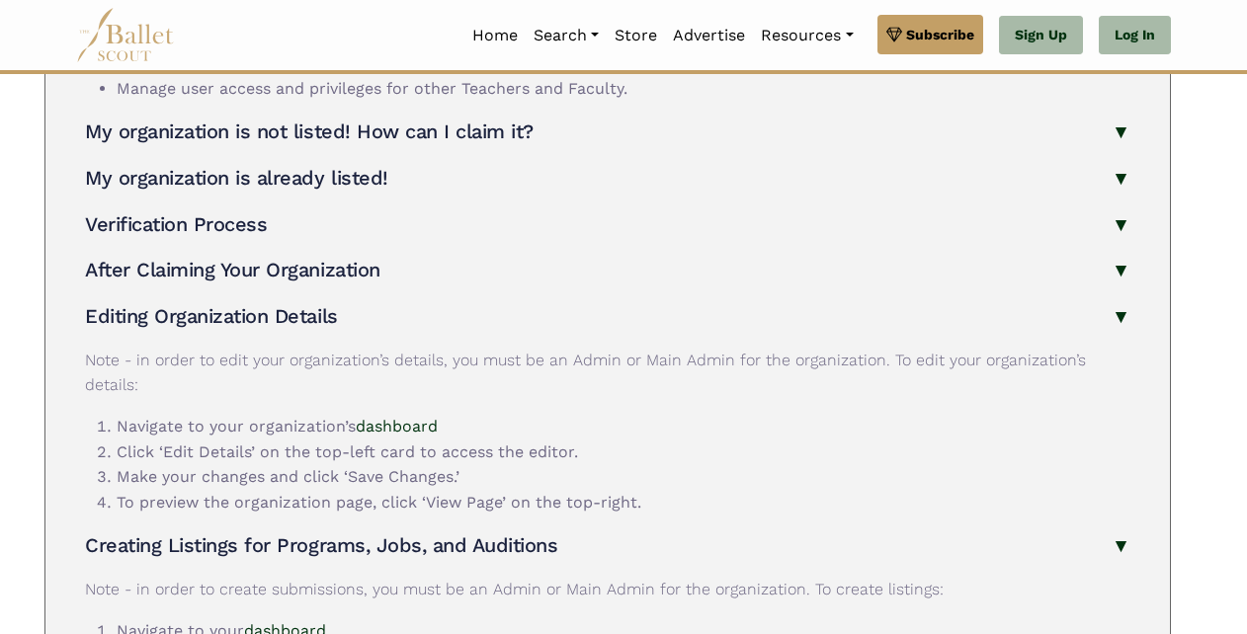
scroll to position [4336, 0]
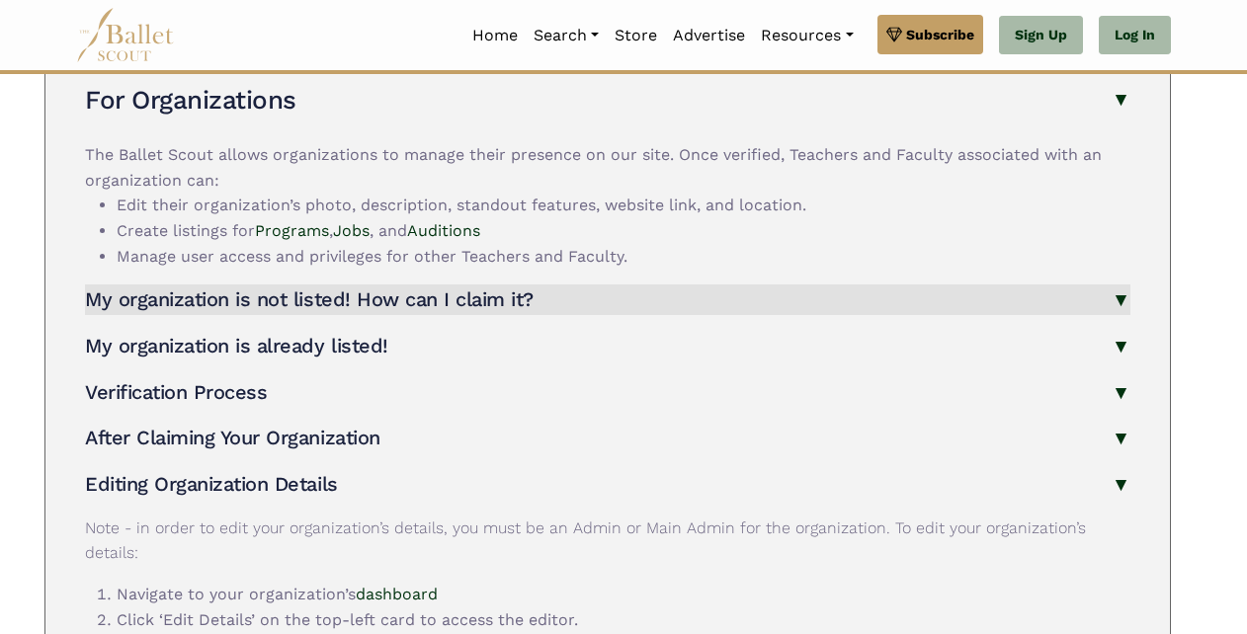
click at [720, 285] on button "My organization is not listed! How can I claim it?" at bounding box center [607, 300] width 1045 height 31
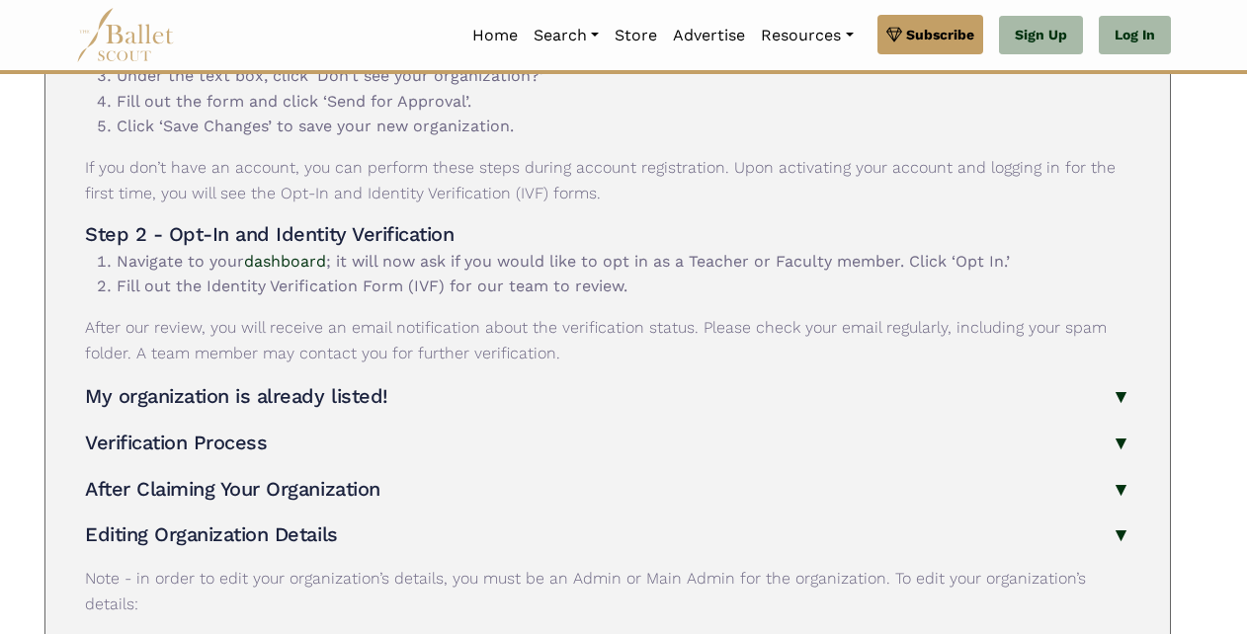
scroll to position [4726, 0]
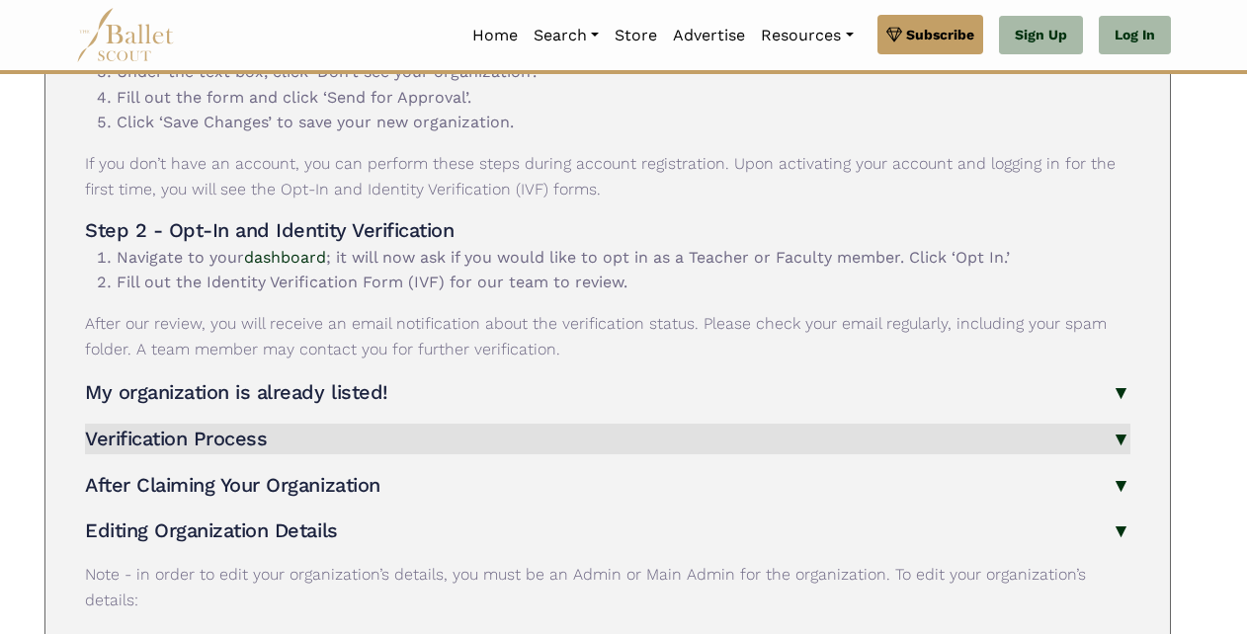
click at [574, 424] on button "Verification Process" at bounding box center [607, 439] width 1045 height 31
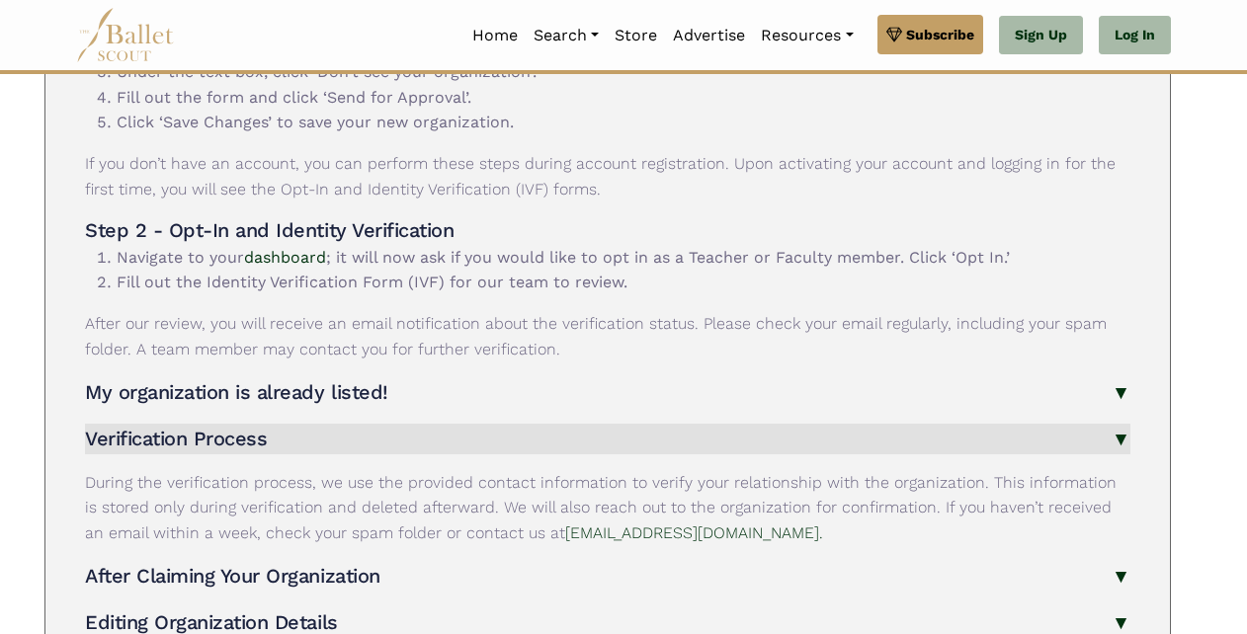
click at [598, 377] on button "My organization is already listed!" at bounding box center [607, 392] width 1045 height 31
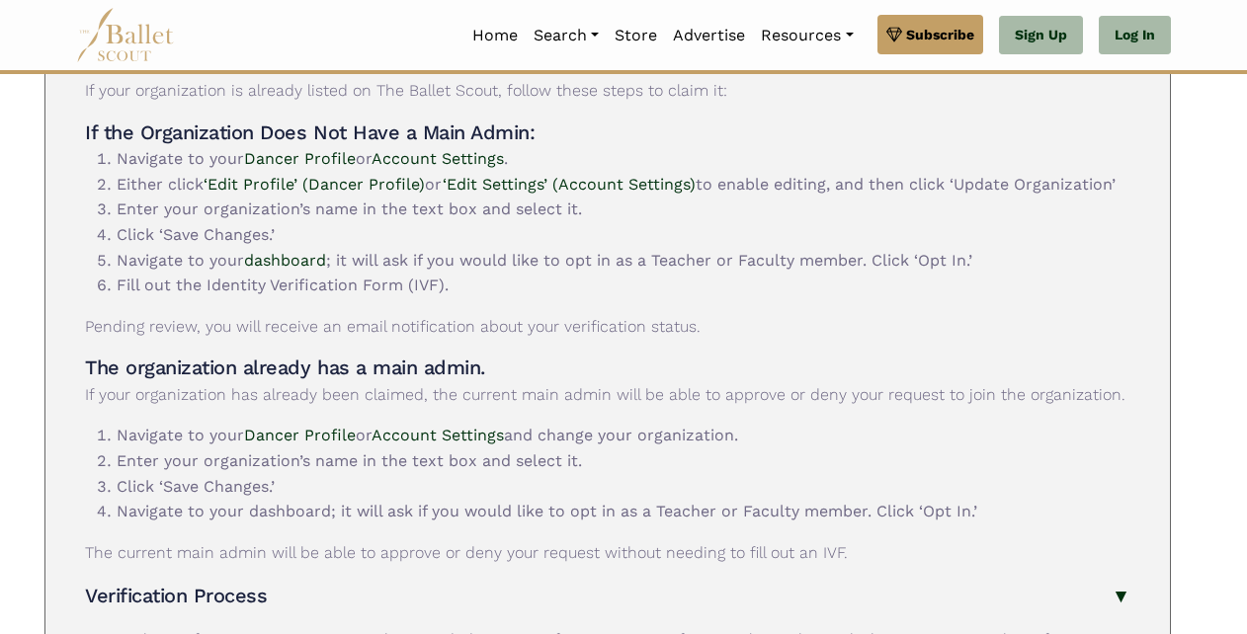
scroll to position [5074, 0]
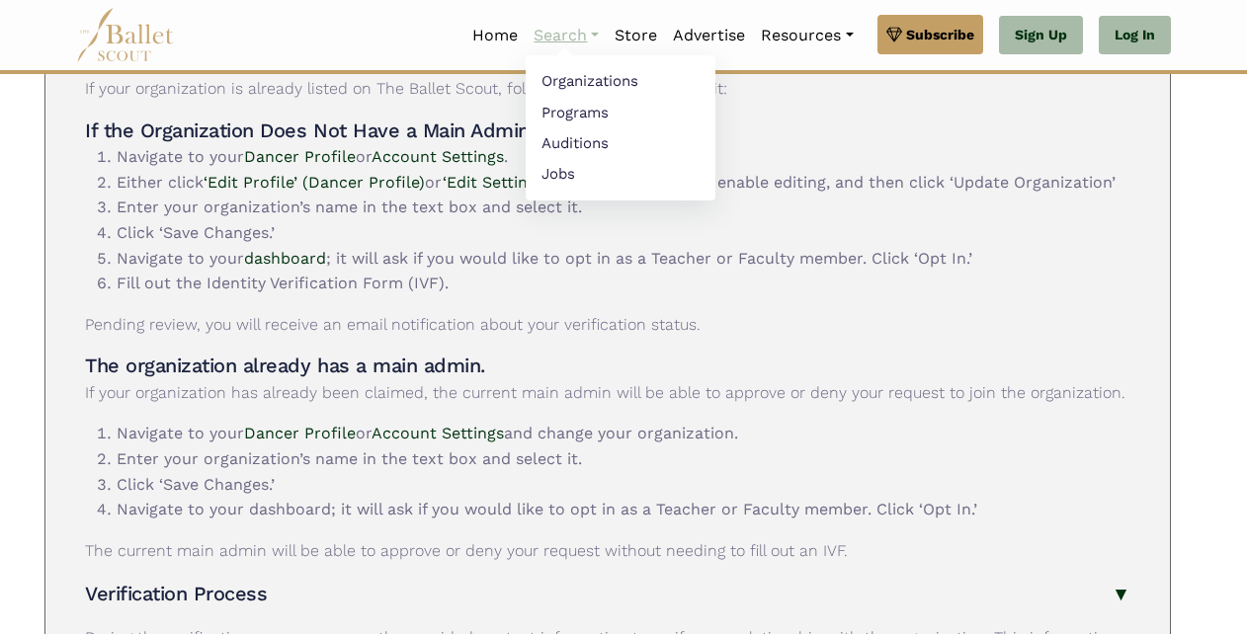
click at [591, 51] on link "Search" at bounding box center [566, 36] width 81 height 42
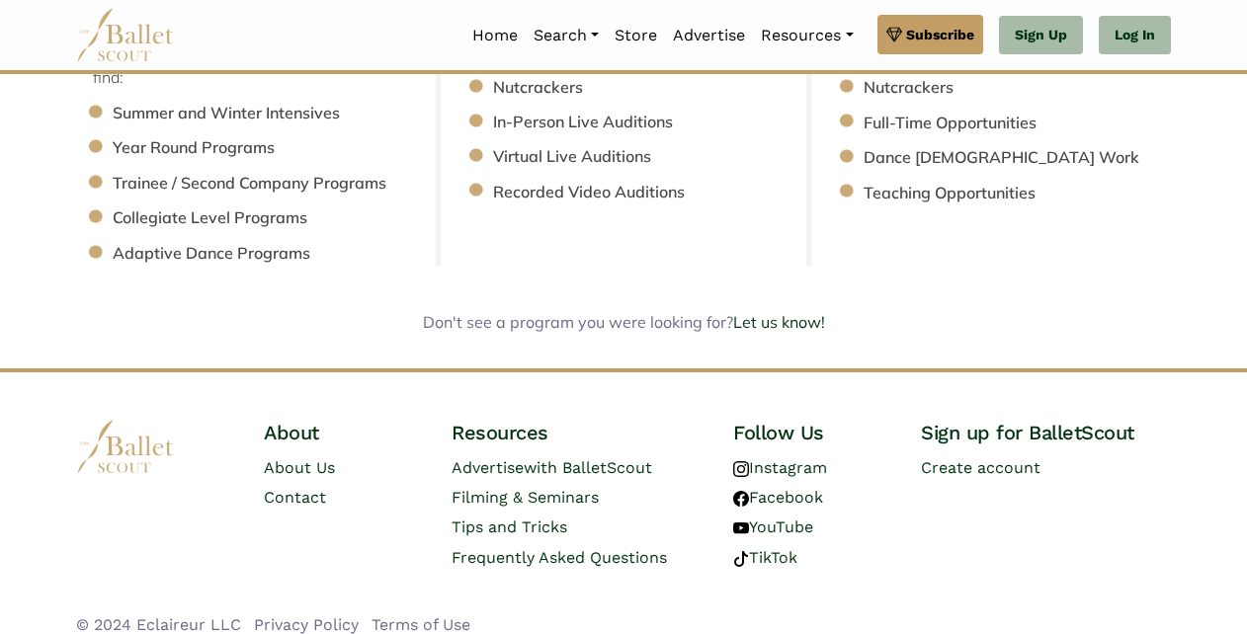
scroll to position [427, 0]
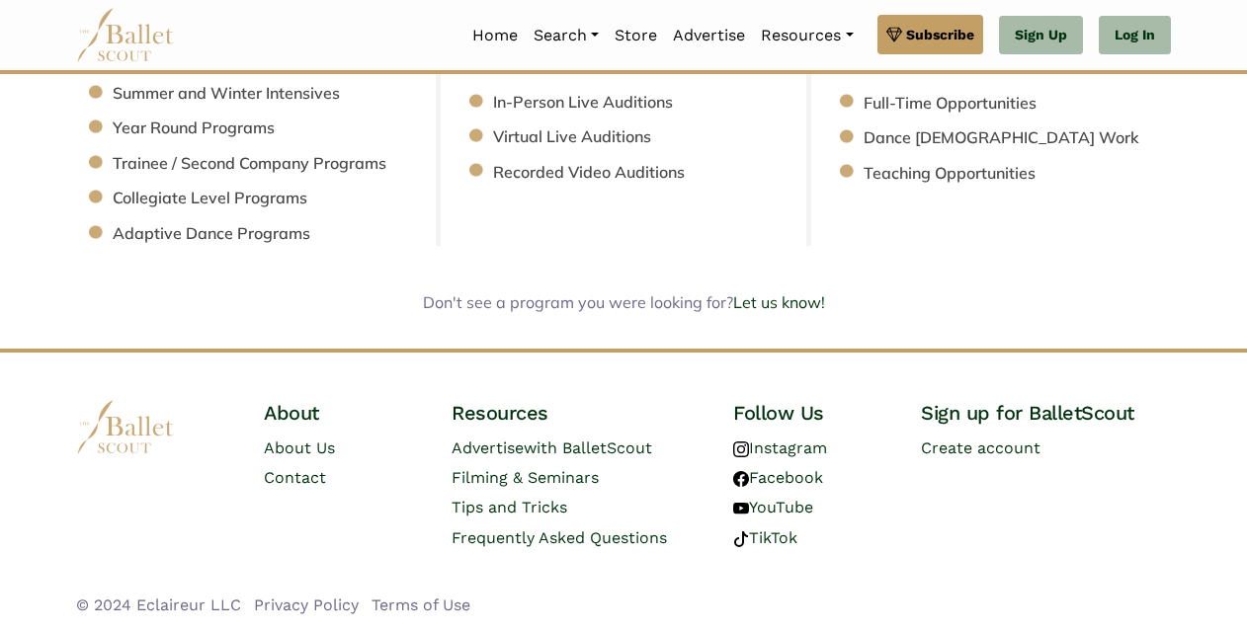
click at [1135, 48] on link "Log In" at bounding box center [1135, 36] width 72 height 40
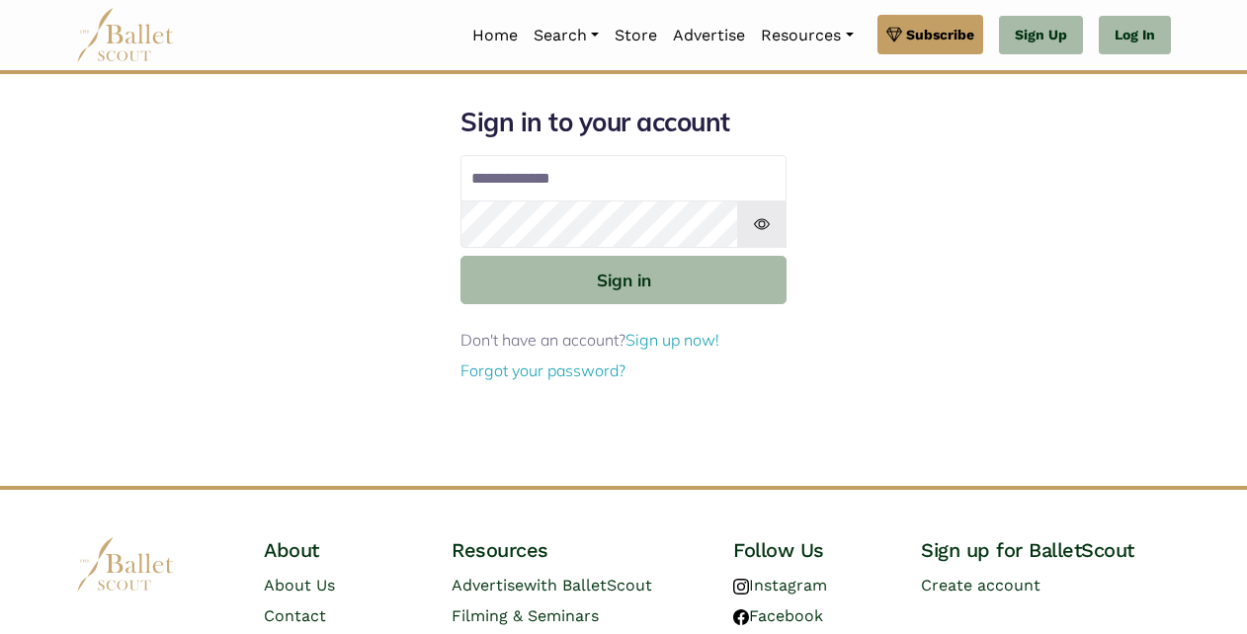
click at [925, 252] on div "Sign in to your account Email address Password Sign in Don't have an account? S…" at bounding box center [623, 296] width 1126 height 380
click at [664, 188] on input "Email address" at bounding box center [623, 178] width 326 height 47
type input "**********"
click at [460, 256] on button "Sign in" at bounding box center [623, 280] width 326 height 48
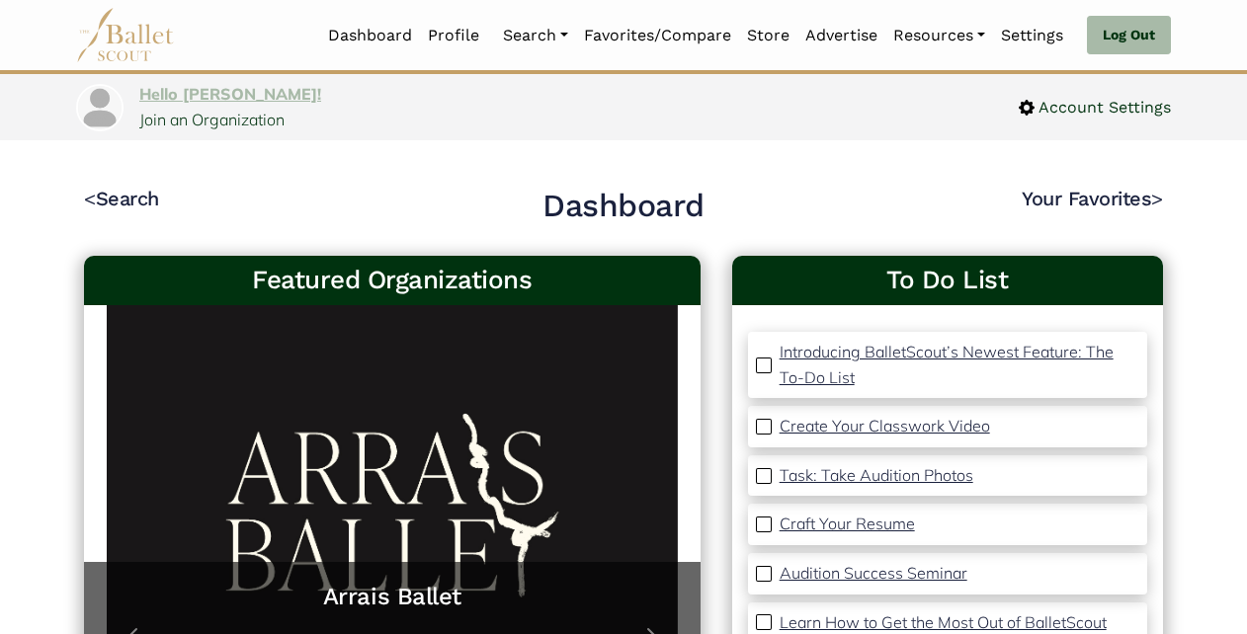
click at [186, 92] on link "Hello [PERSON_NAME]!" at bounding box center [230, 94] width 182 height 20
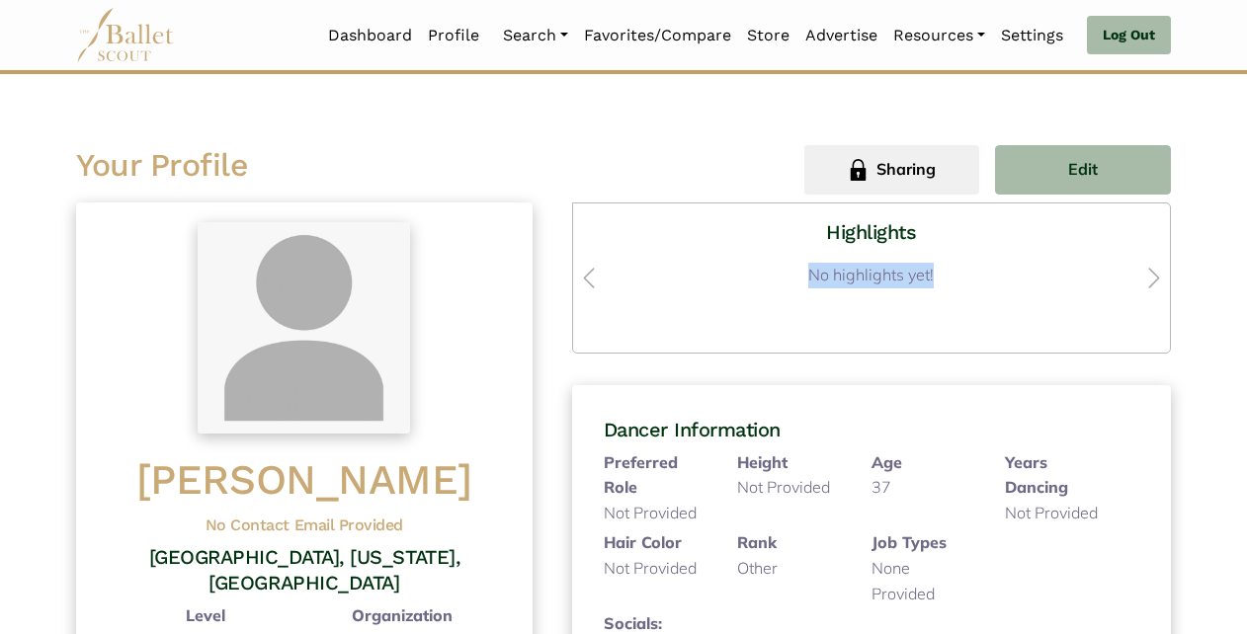
drag, startPoint x: 1246, startPoint y: 209, endPoint x: 1246, endPoint y: 259, distance: 49.4
click at [903, 168] on span "Sharing" at bounding box center [905, 170] width 59 height 26
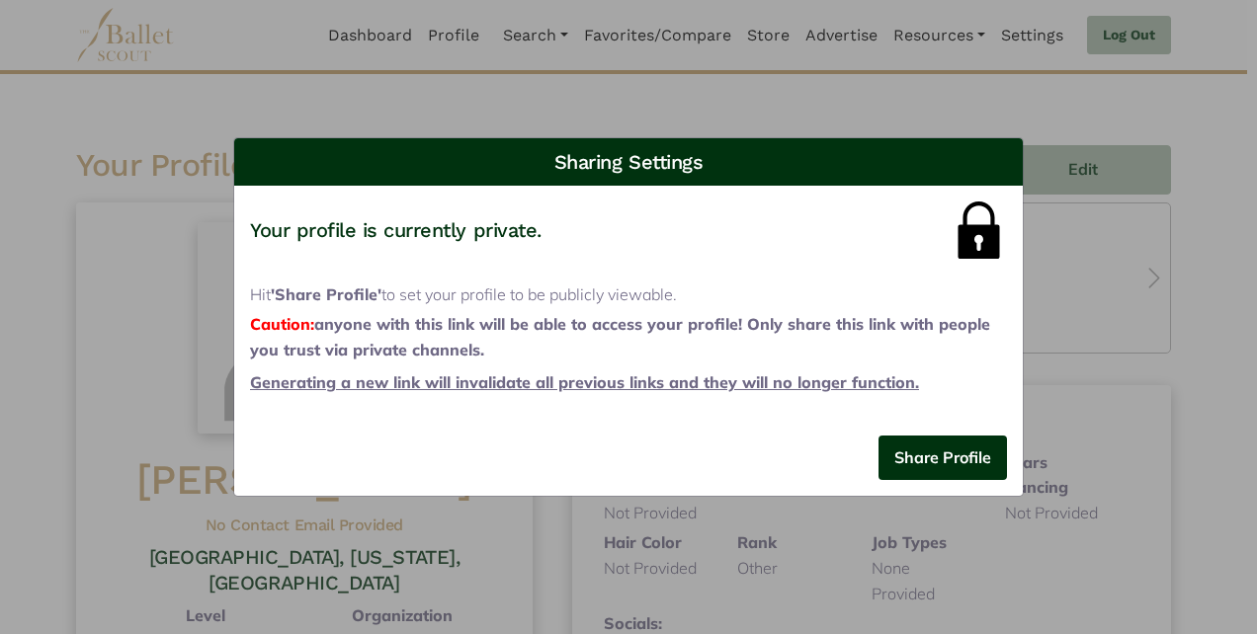
click at [653, 546] on div "Sharing Settings Share your profile via copying the link below: [URL][DOMAIN_NA…" at bounding box center [628, 317] width 1257 height 634
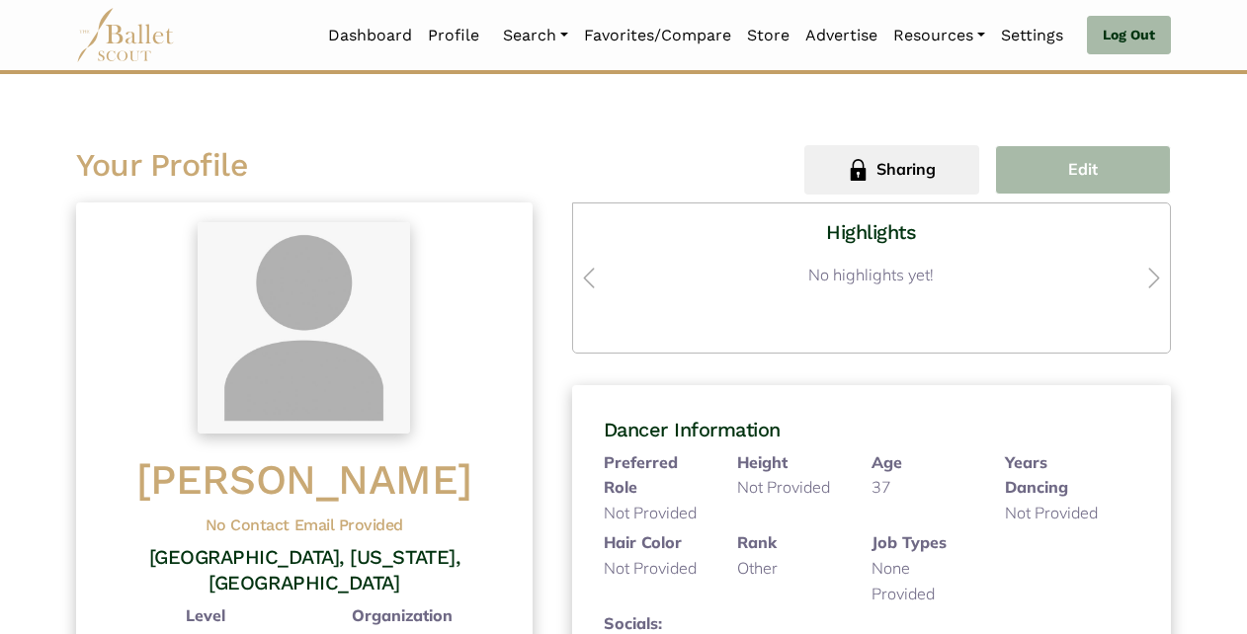
click at [1068, 163] on span "Edit" at bounding box center [1083, 170] width 30 height 26
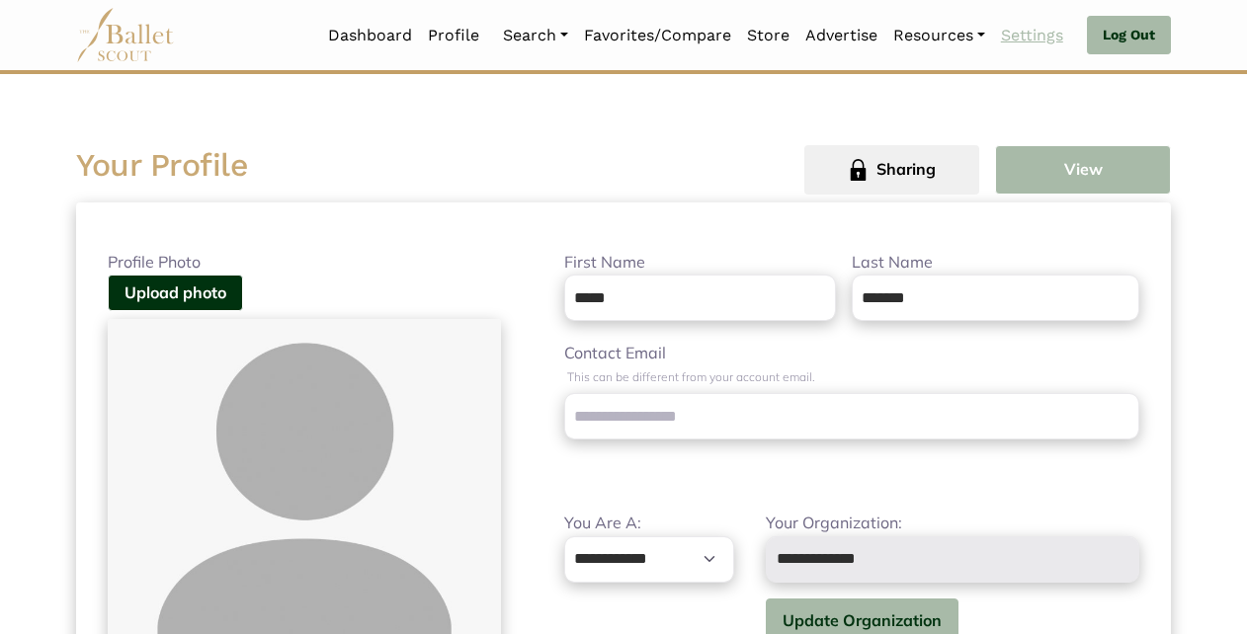
click at [1031, 39] on link "Settings" at bounding box center [1032, 36] width 78 height 42
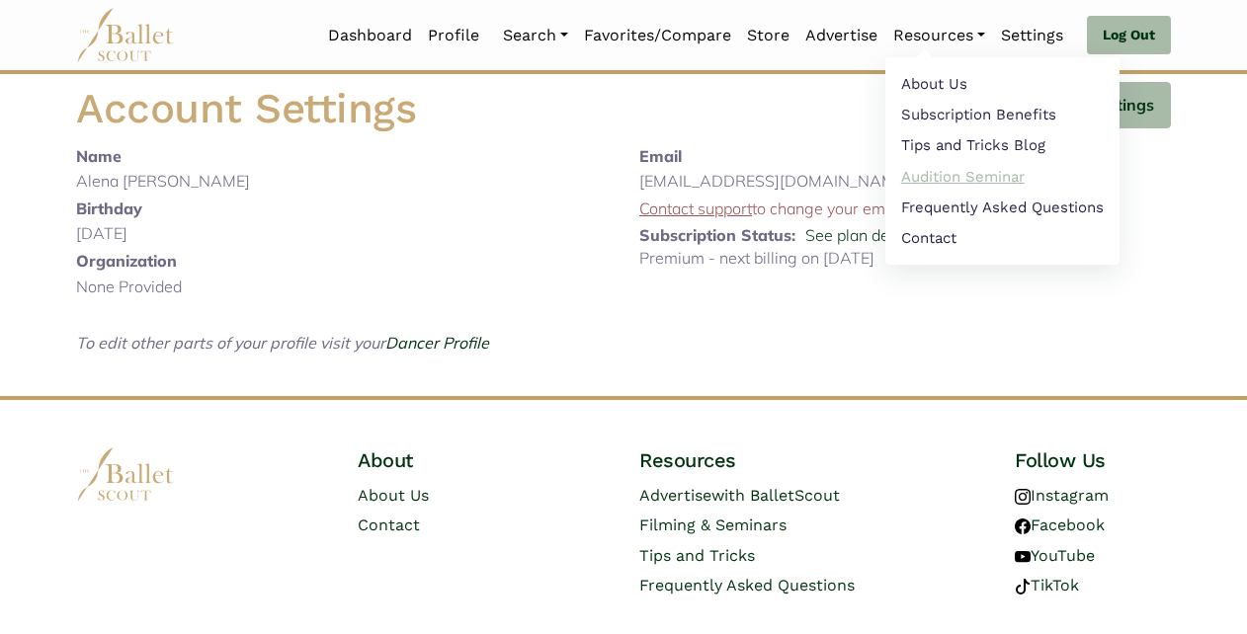
click at [990, 176] on link "Audition Seminar" at bounding box center [1002, 176] width 234 height 31
